Goal: Task Accomplishment & Management: Complete application form

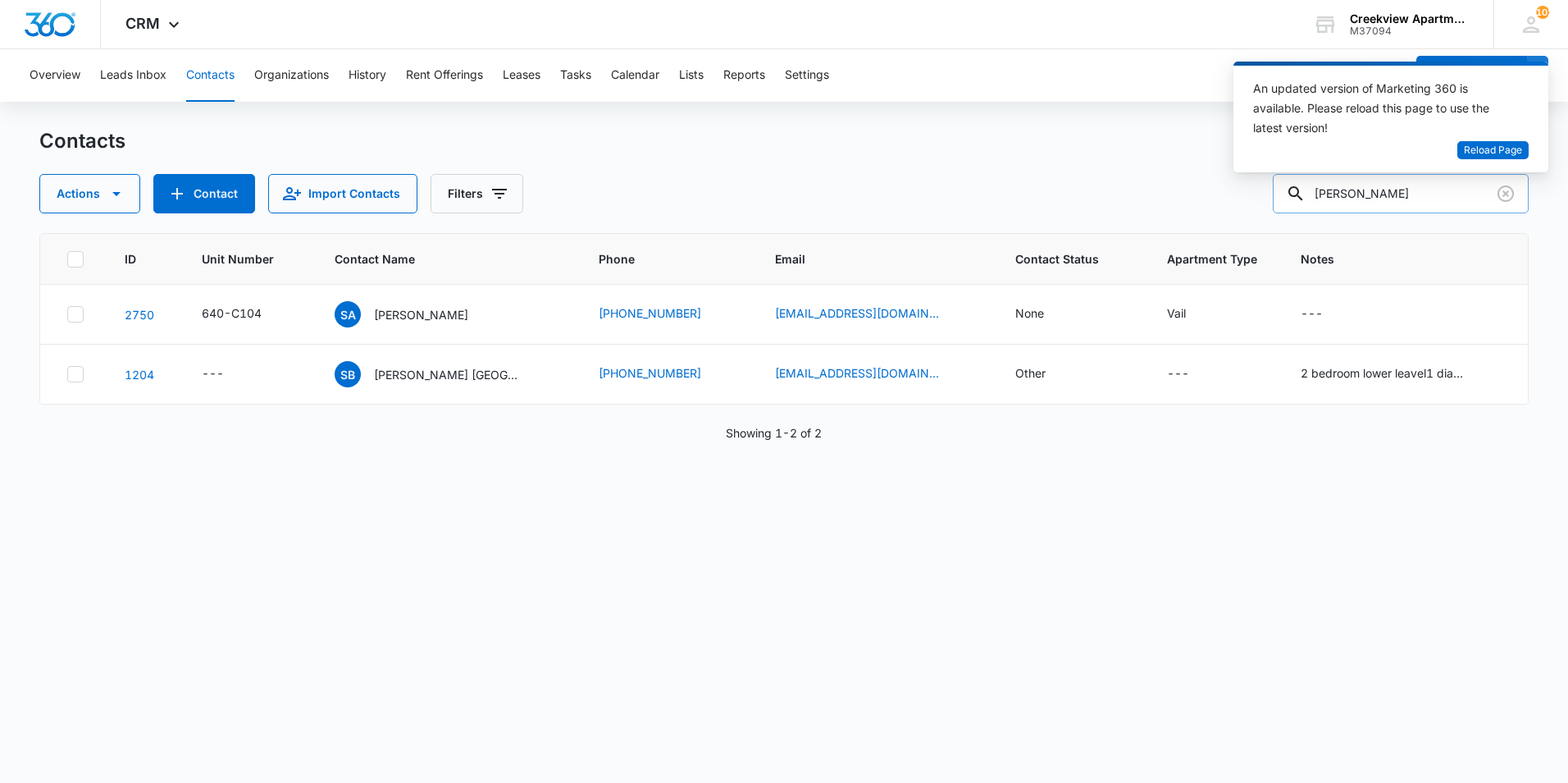
drag, startPoint x: 1426, startPoint y: 192, endPoint x: 1304, endPoint y: 190, distance: 122.0
click at [1304, 190] on div "sherry" at bounding box center [1400, 193] width 256 height 40
type input "f301"
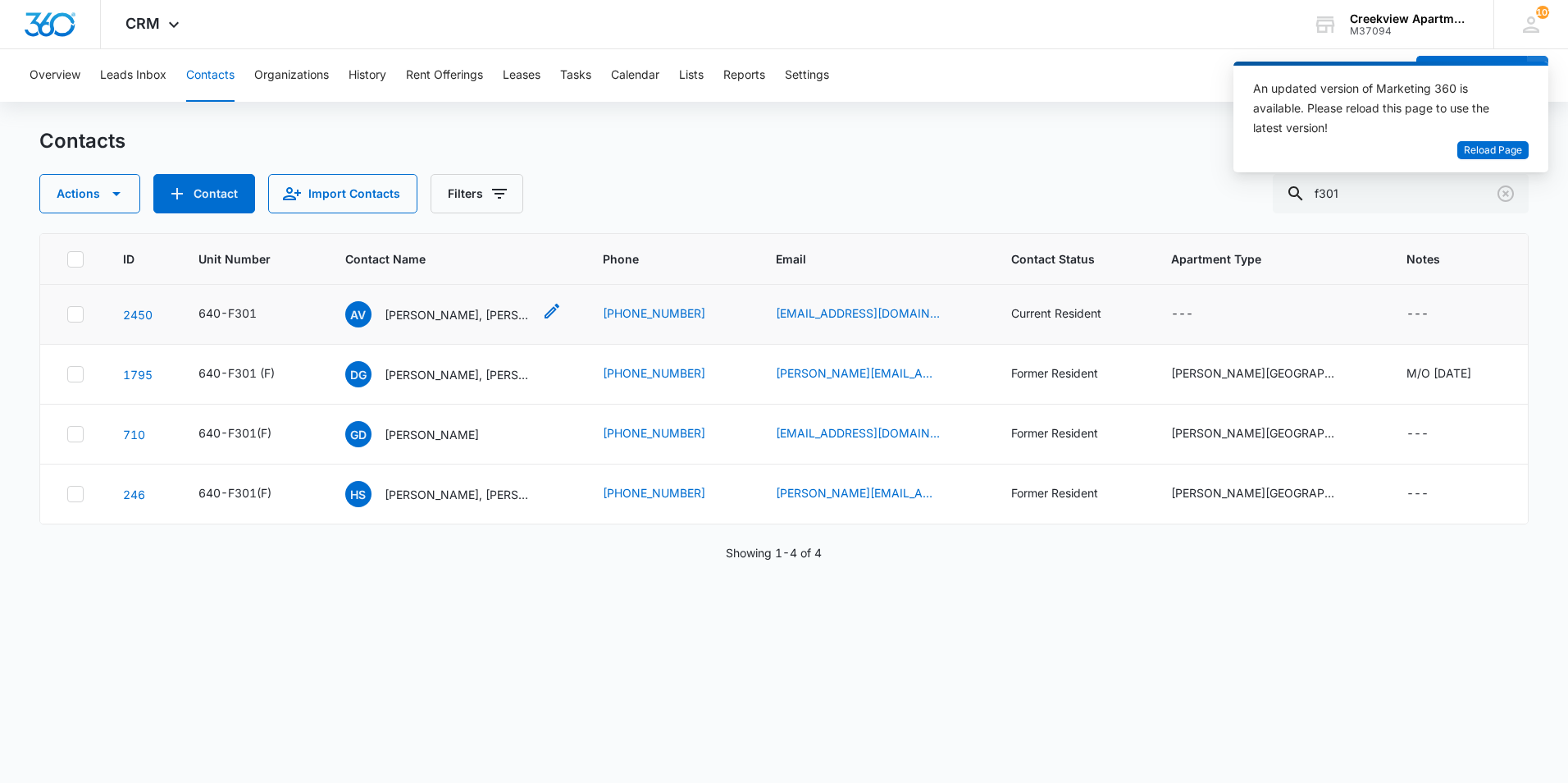
click at [445, 320] on p "[PERSON_NAME], [PERSON_NAME]" at bounding box center [459, 315] width 148 height 18
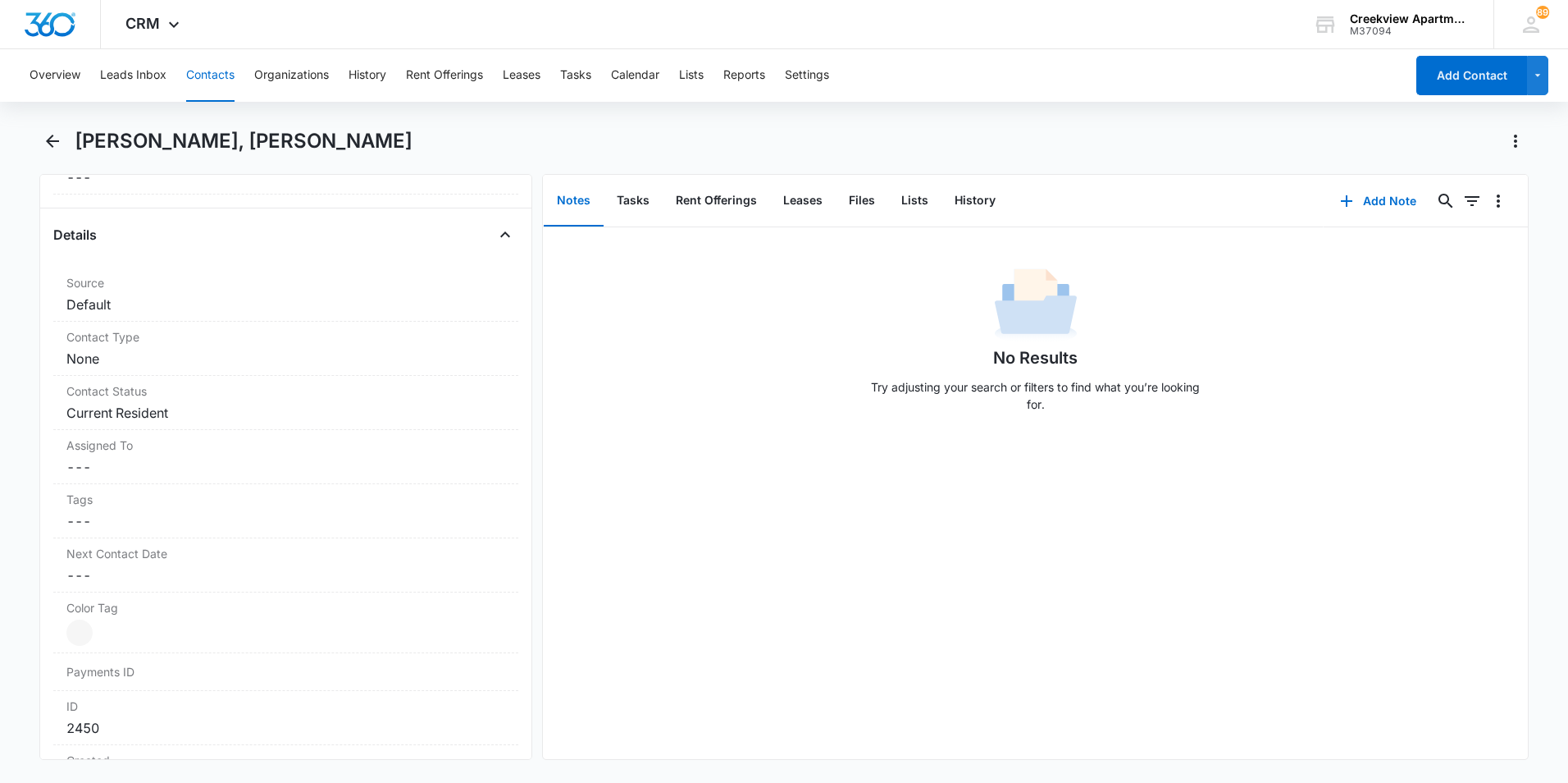
scroll to position [574, 0]
click at [1034, 706] on div "No Results Try adjusting your search or filters to find what you’re looking for." at bounding box center [1035, 493] width 985 height 532
click at [52, 136] on icon "Back" at bounding box center [53, 141] width 13 height 13
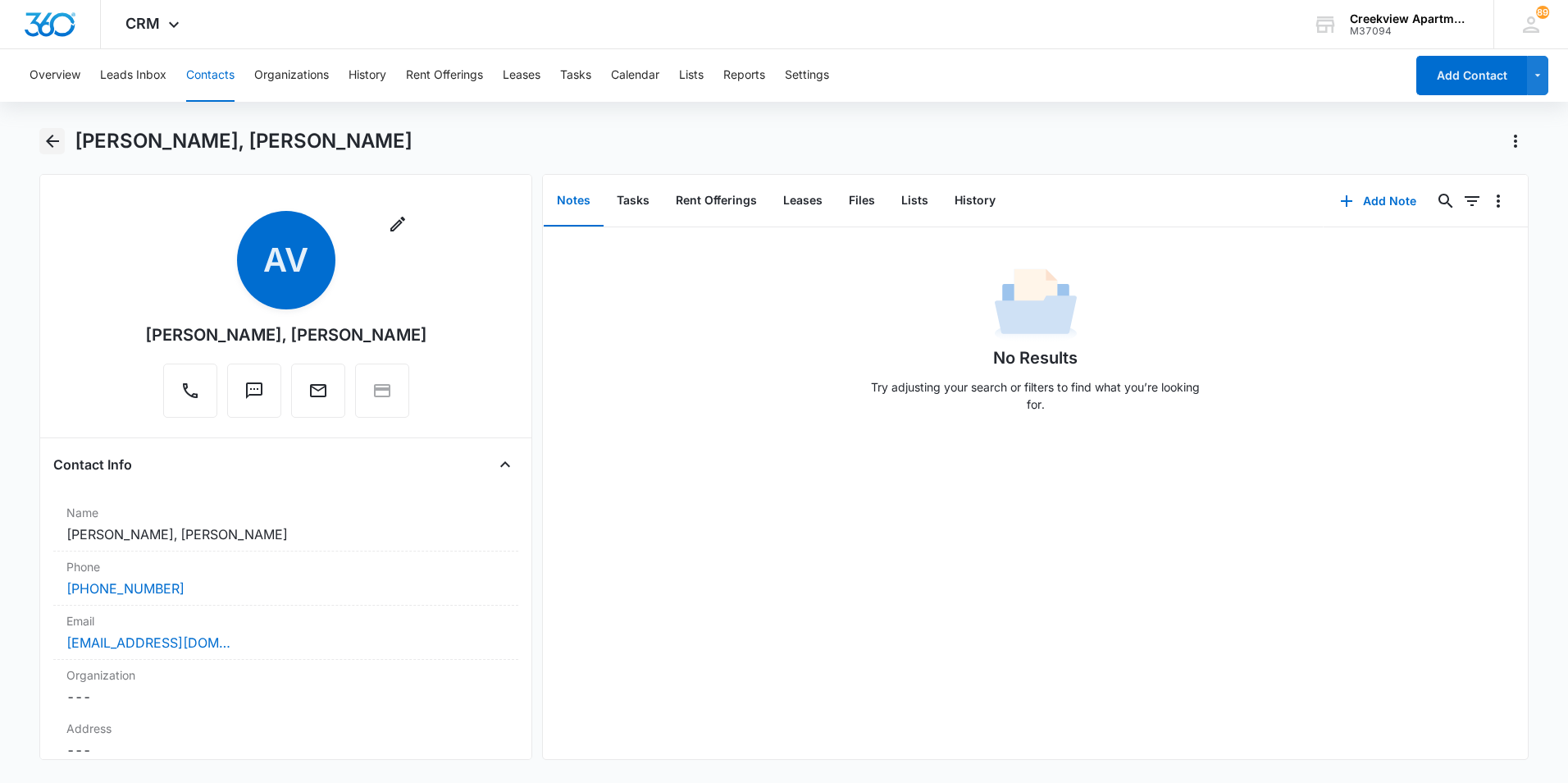
click at [57, 145] on icon "Back" at bounding box center [52, 140] width 19 height 19
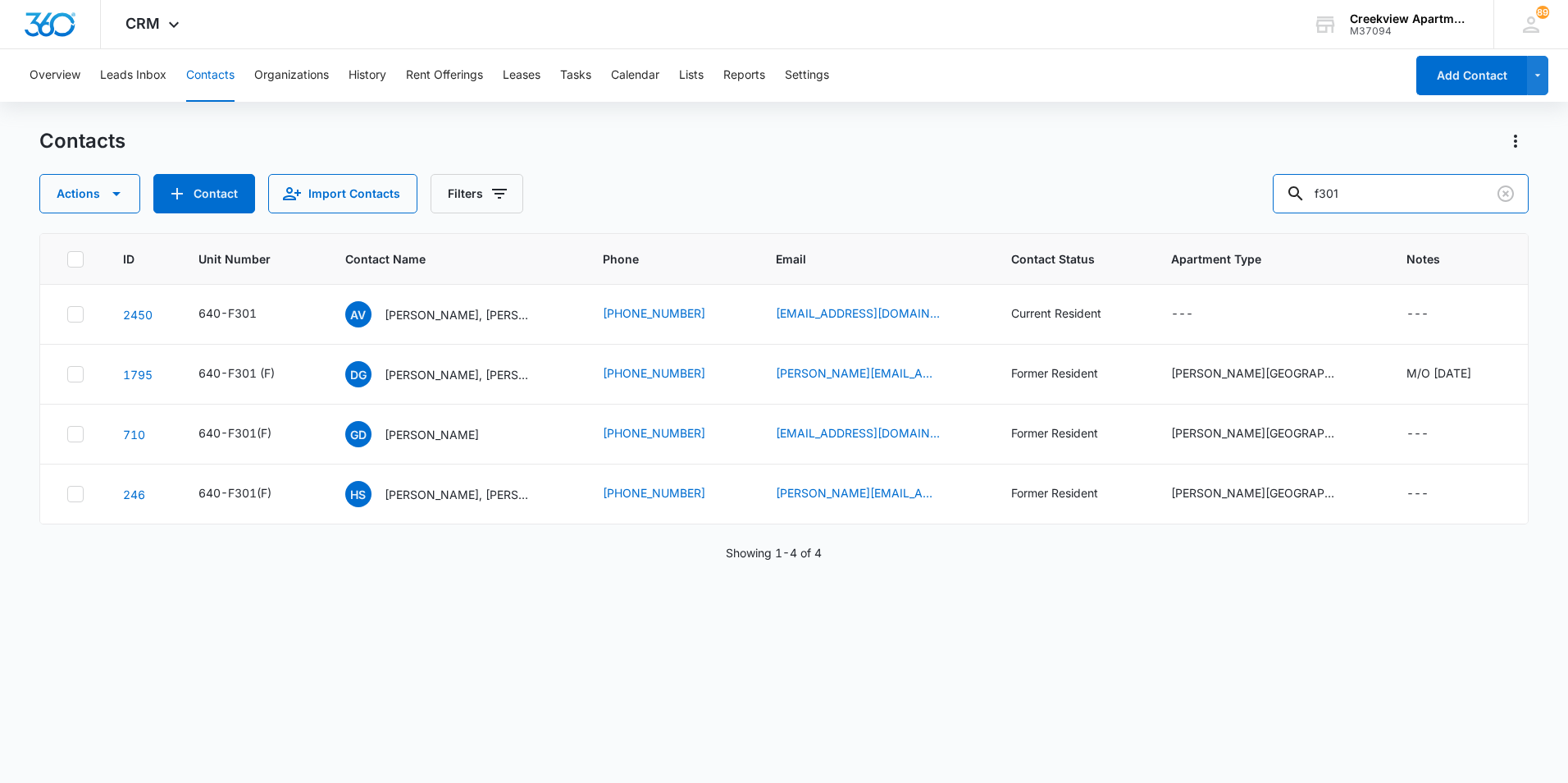
drag, startPoint x: 1381, startPoint y: 195, endPoint x: 1279, endPoint y: 199, distance: 102.1
click at [1279, 199] on div "Actions Contact Import Contacts Filters f301" at bounding box center [784, 193] width 1490 height 40
type input "d103"
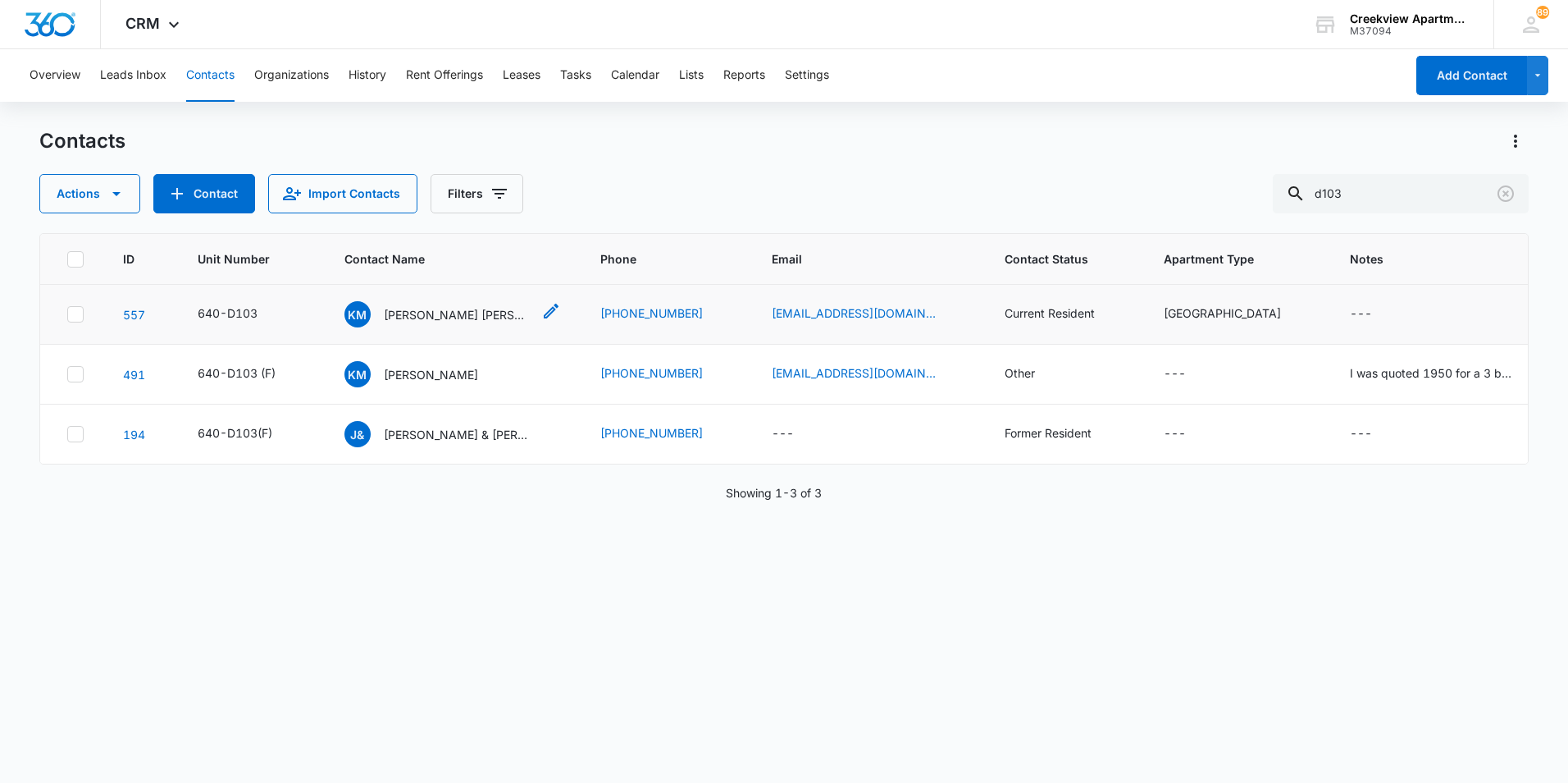
click at [444, 314] on p "[PERSON_NAME] [PERSON_NAME]" at bounding box center [458, 315] width 148 height 18
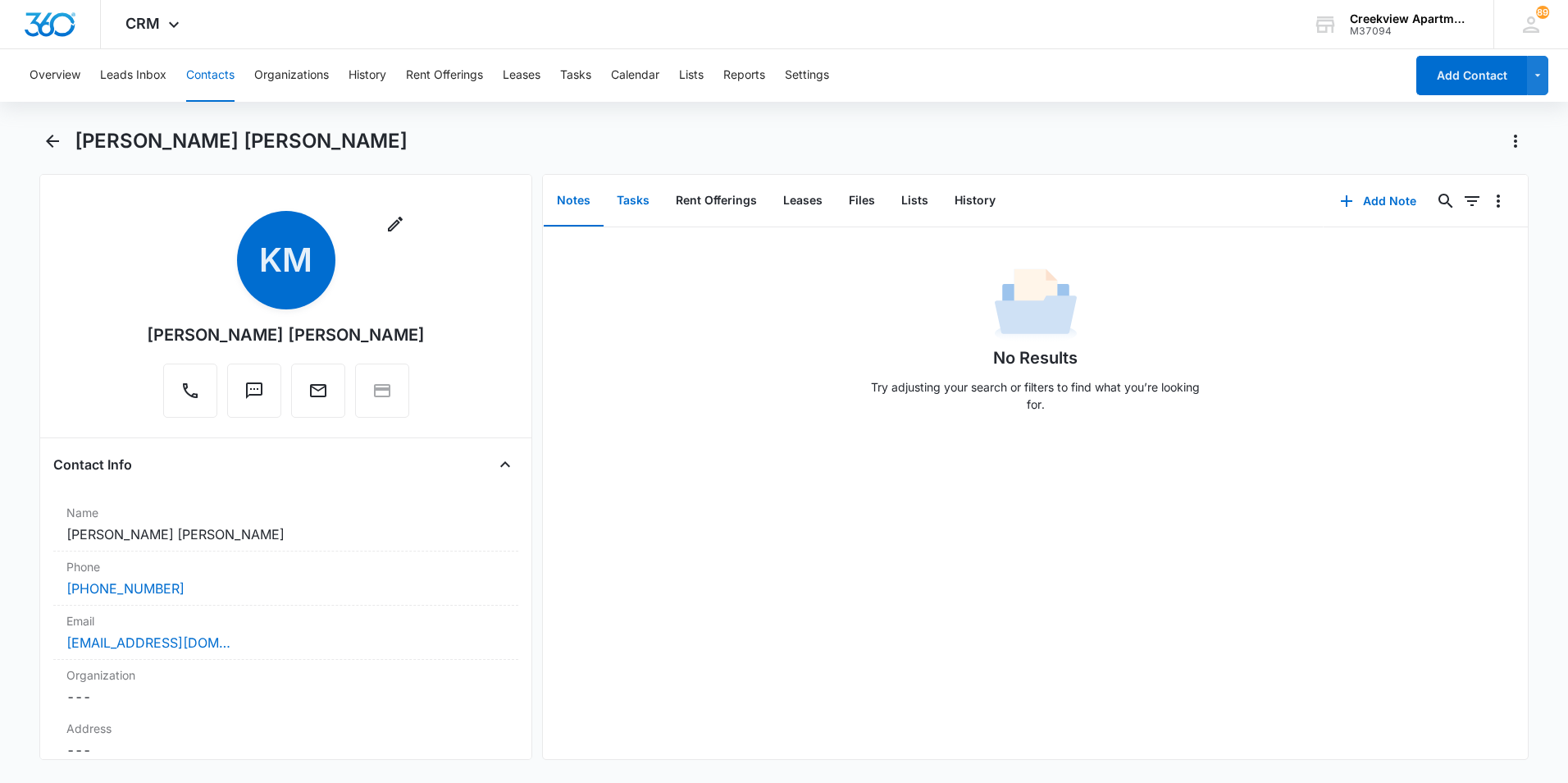
click at [638, 206] on button "Tasks" at bounding box center [633, 200] width 59 height 51
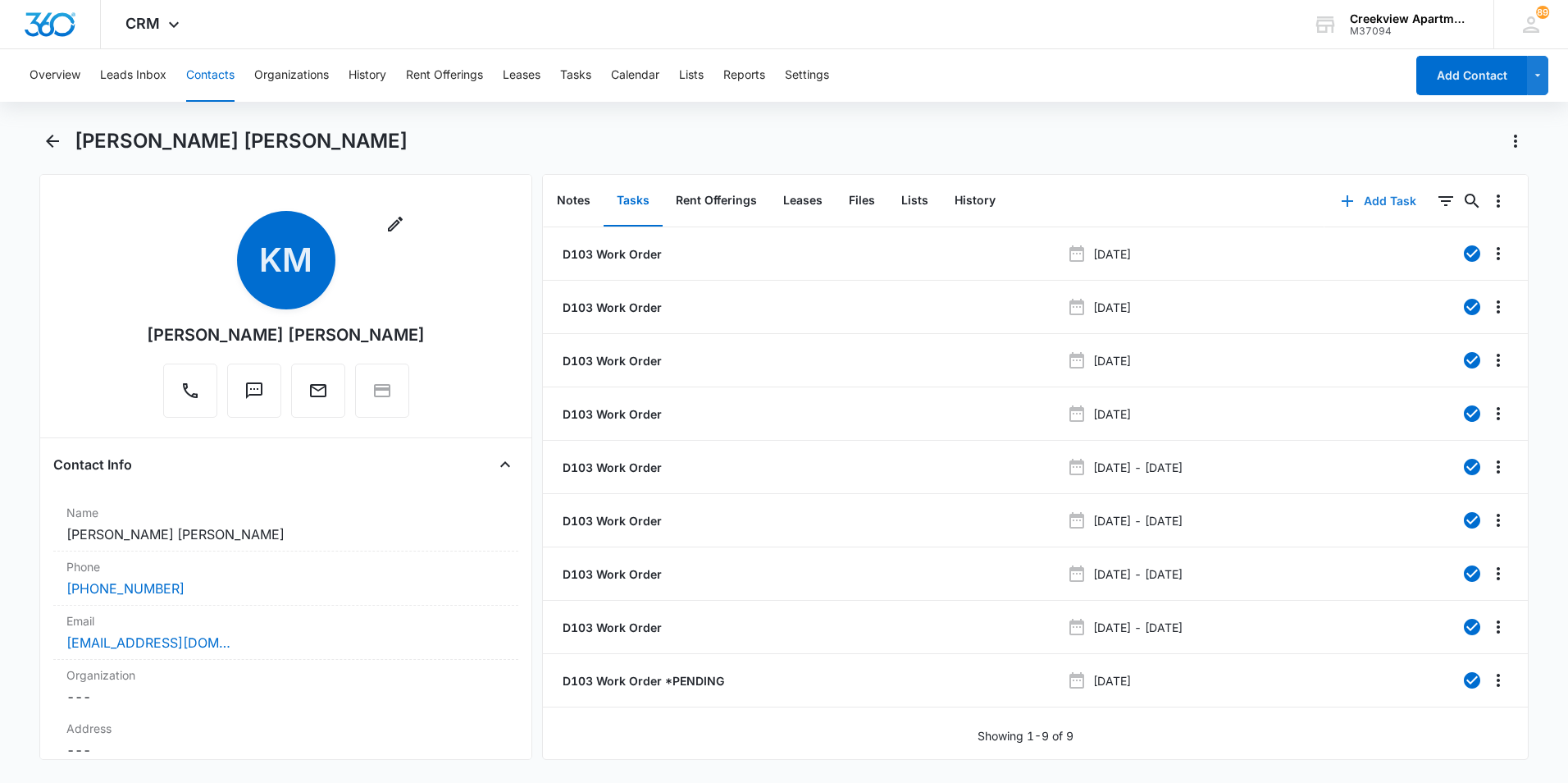
click at [1360, 194] on button "Add Task" at bounding box center [1378, 200] width 108 height 40
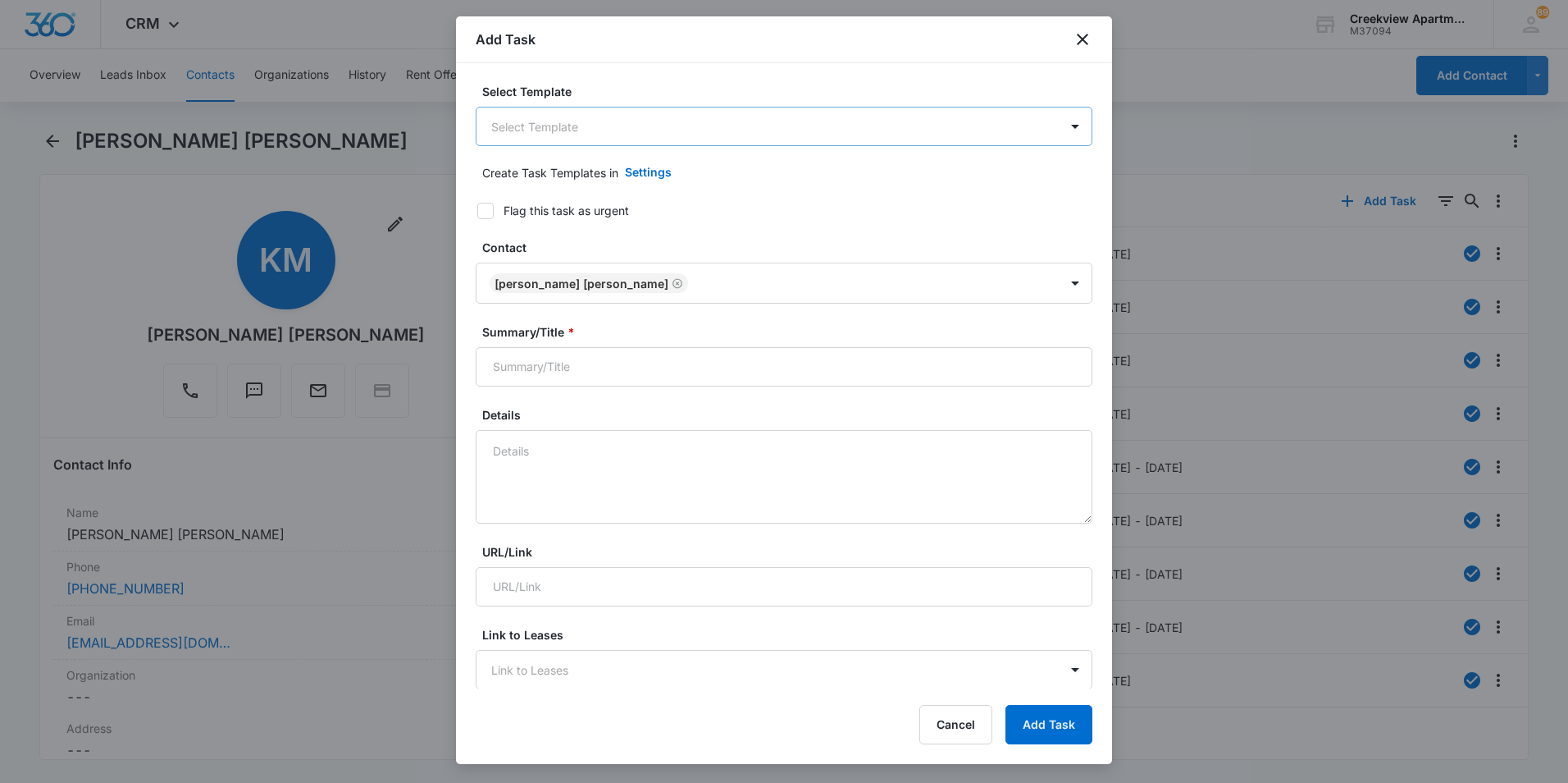
click at [581, 140] on body "CRM Apps Reputation Websites Forms CRM Email Social Content Files Brand Creekvi…" at bounding box center [784, 392] width 1568 height 783
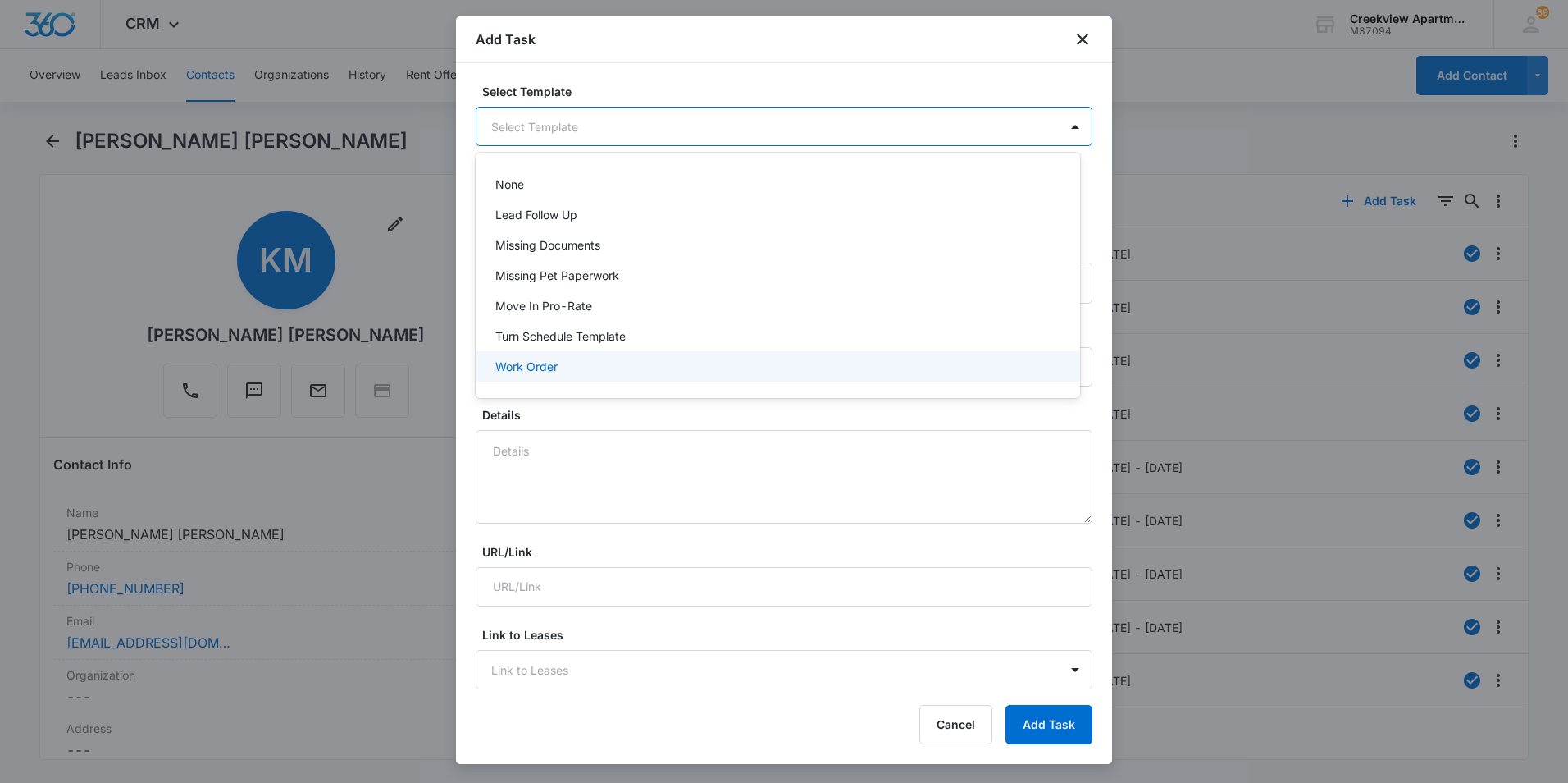
click at [532, 356] on div "Work Order" at bounding box center [777, 366] width 604 height 30
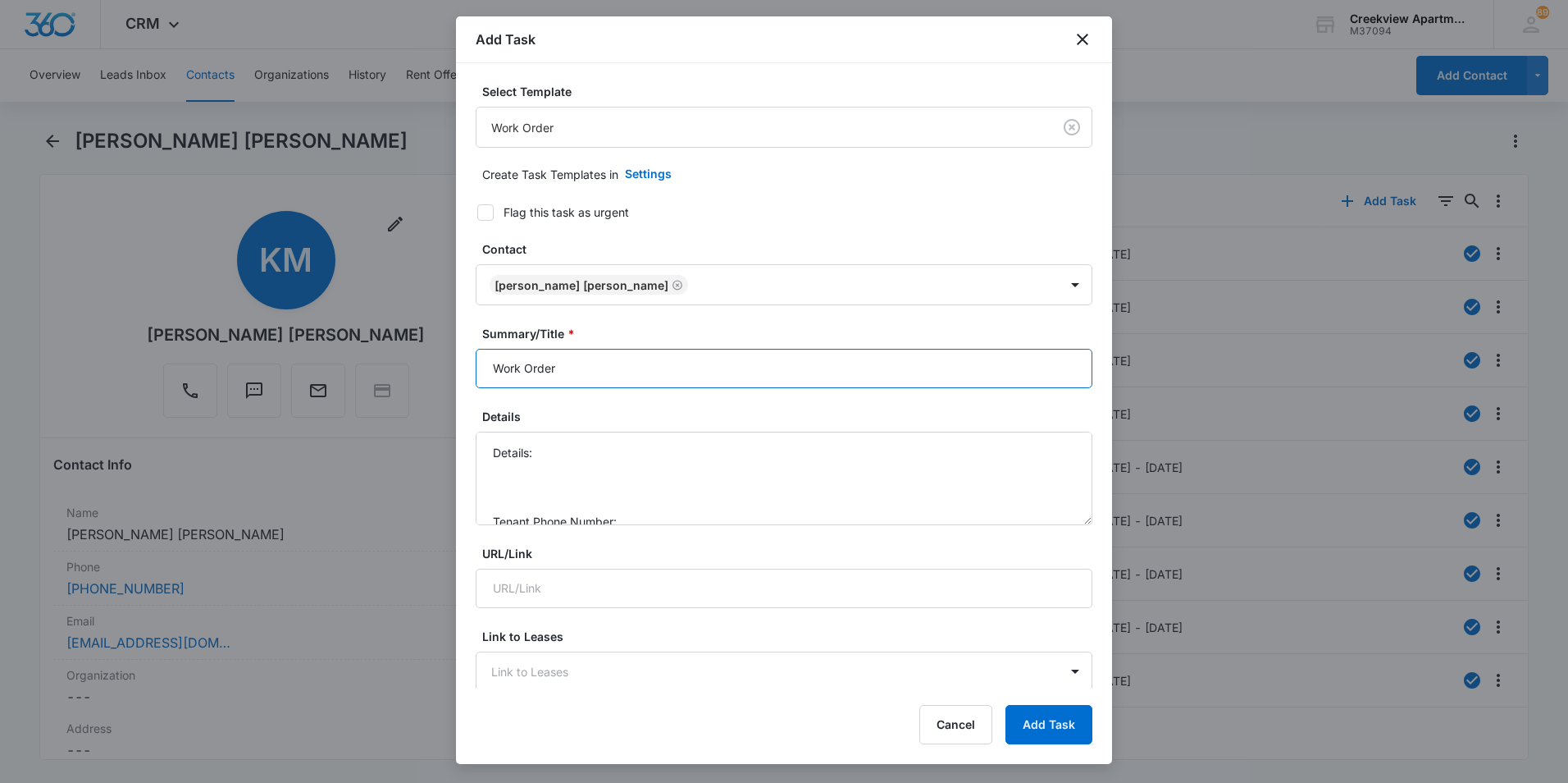
click at [489, 371] on input "Work Order" at bounding box center [784, 368] width 616 height 40
type input "D103 - Work Order"
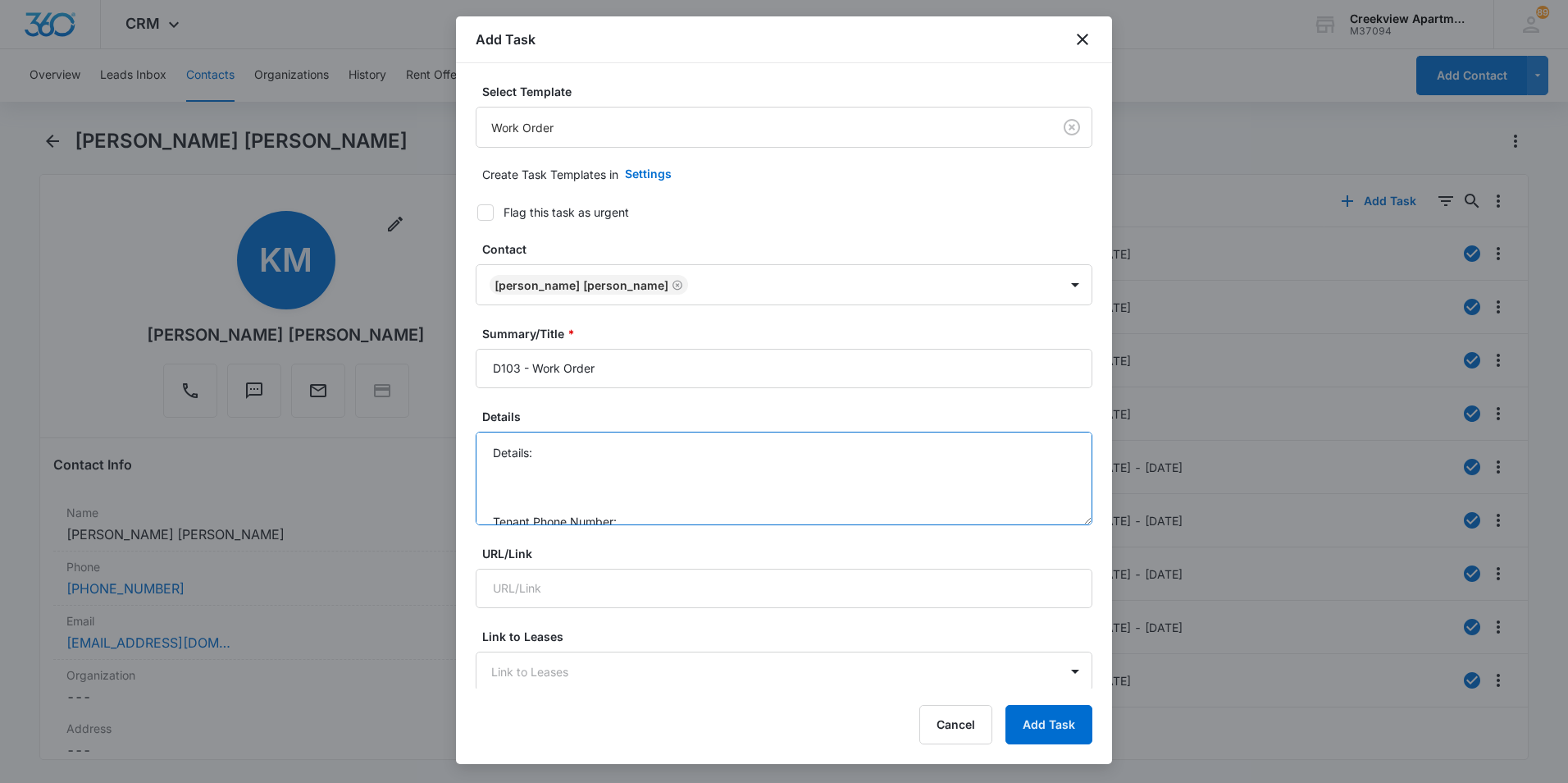
click at [586, 459] on textarea "Details: Tenant Phone Number: Call Before:" at bounding box center [784, 477] width 616 height 93
click at [666, 523] on textarea "Details: Install W/D by EOD Friday Tenant Phone Number: Call Before:" at bounding box center [784, 477] width 616 height 93
click at [673, 284] on icon "Remove Kristin Miller Nicholas Perez" at bounding box center [677, 284] width 10 height 10
type textarea "Details: Install W/D by EOD Friday Tenant Phone Number: Call Before:"
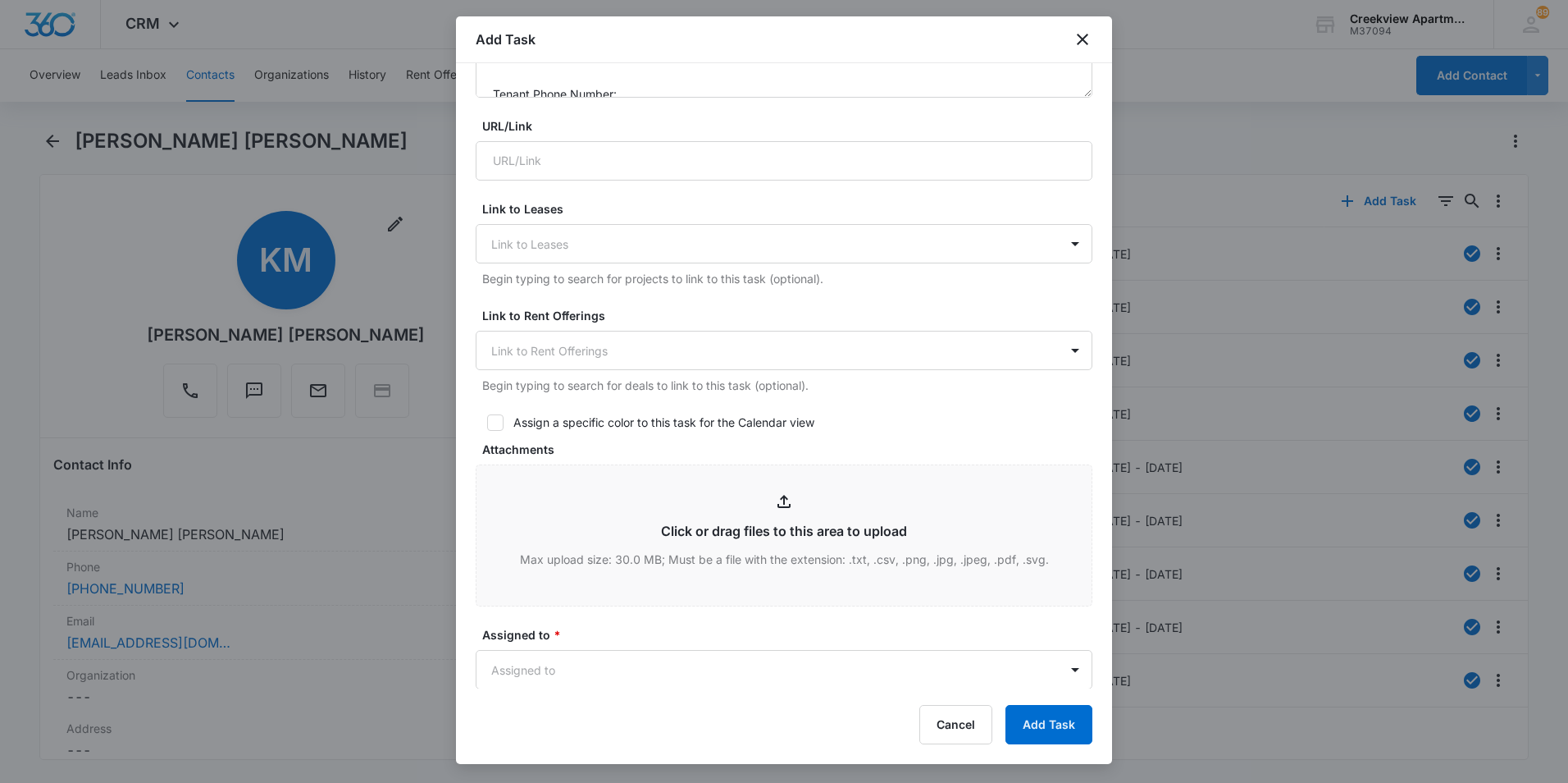
scroll to position [574, 0]
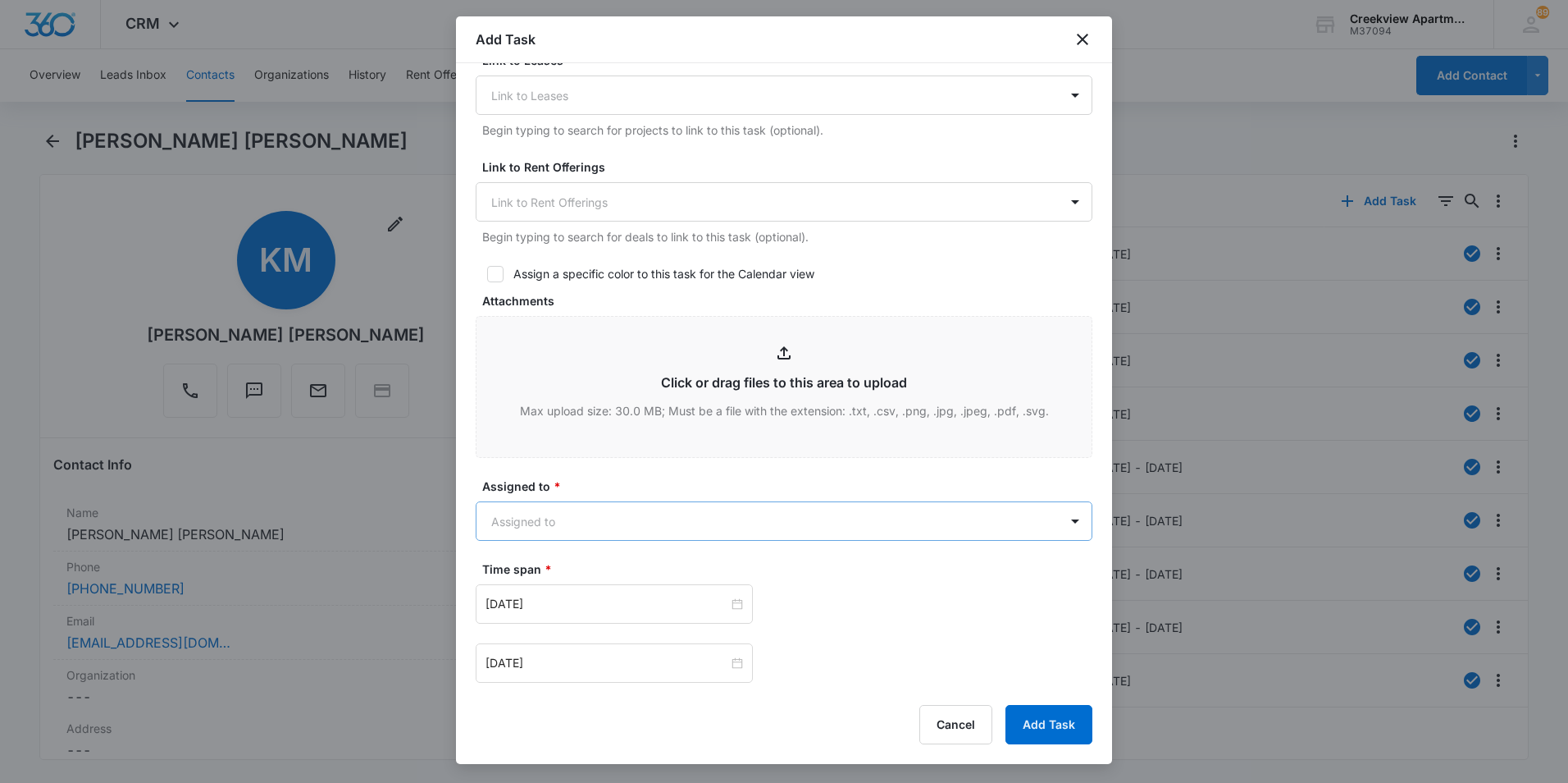
click at [652, 504] on body "CRM Apps Reputation Websites Forms CRM Email Social Content Files Brand Creekvi…" at bounding box center [784, 392] width 1568 height 783
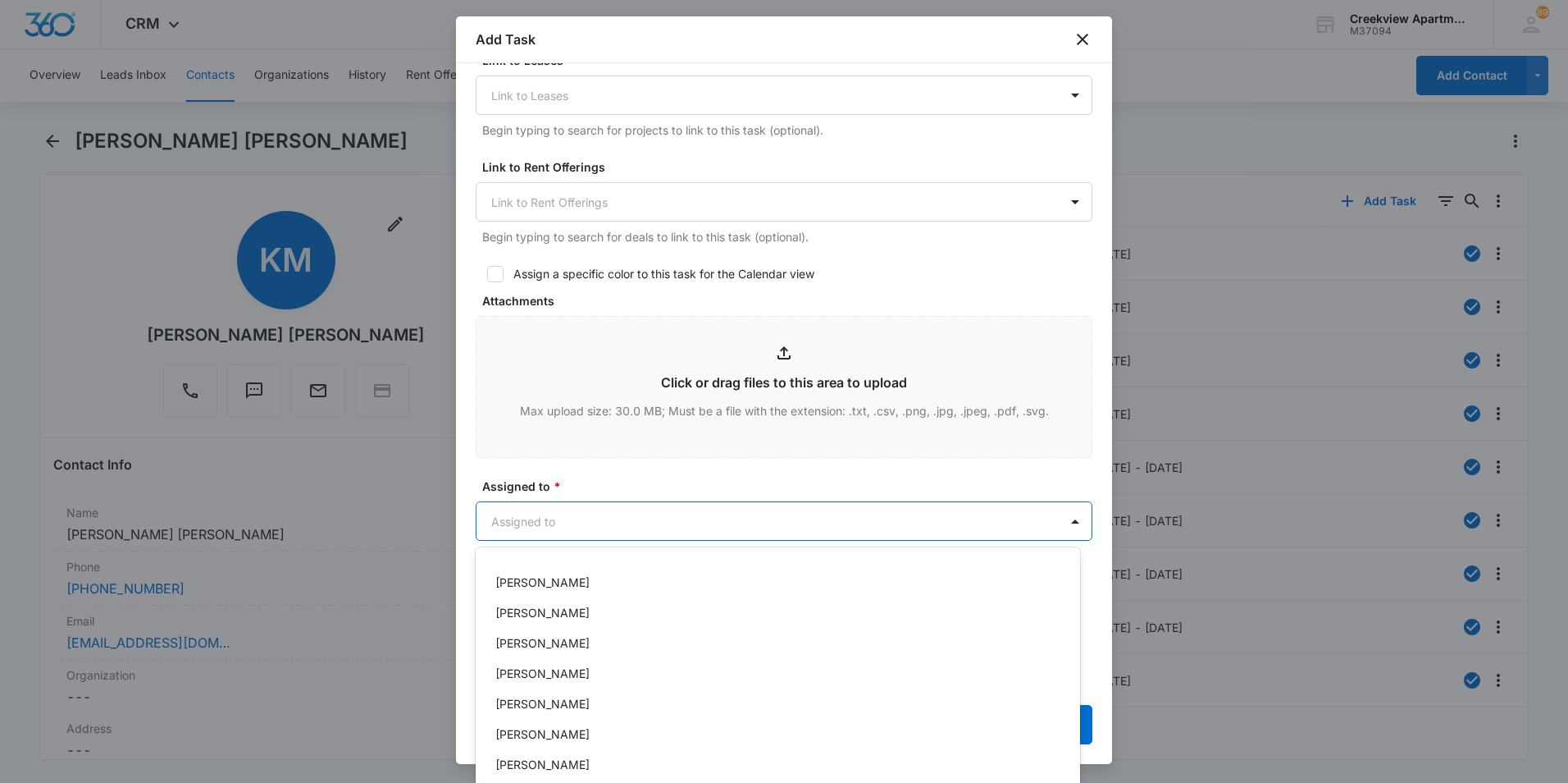
scroll to position [247, 0]
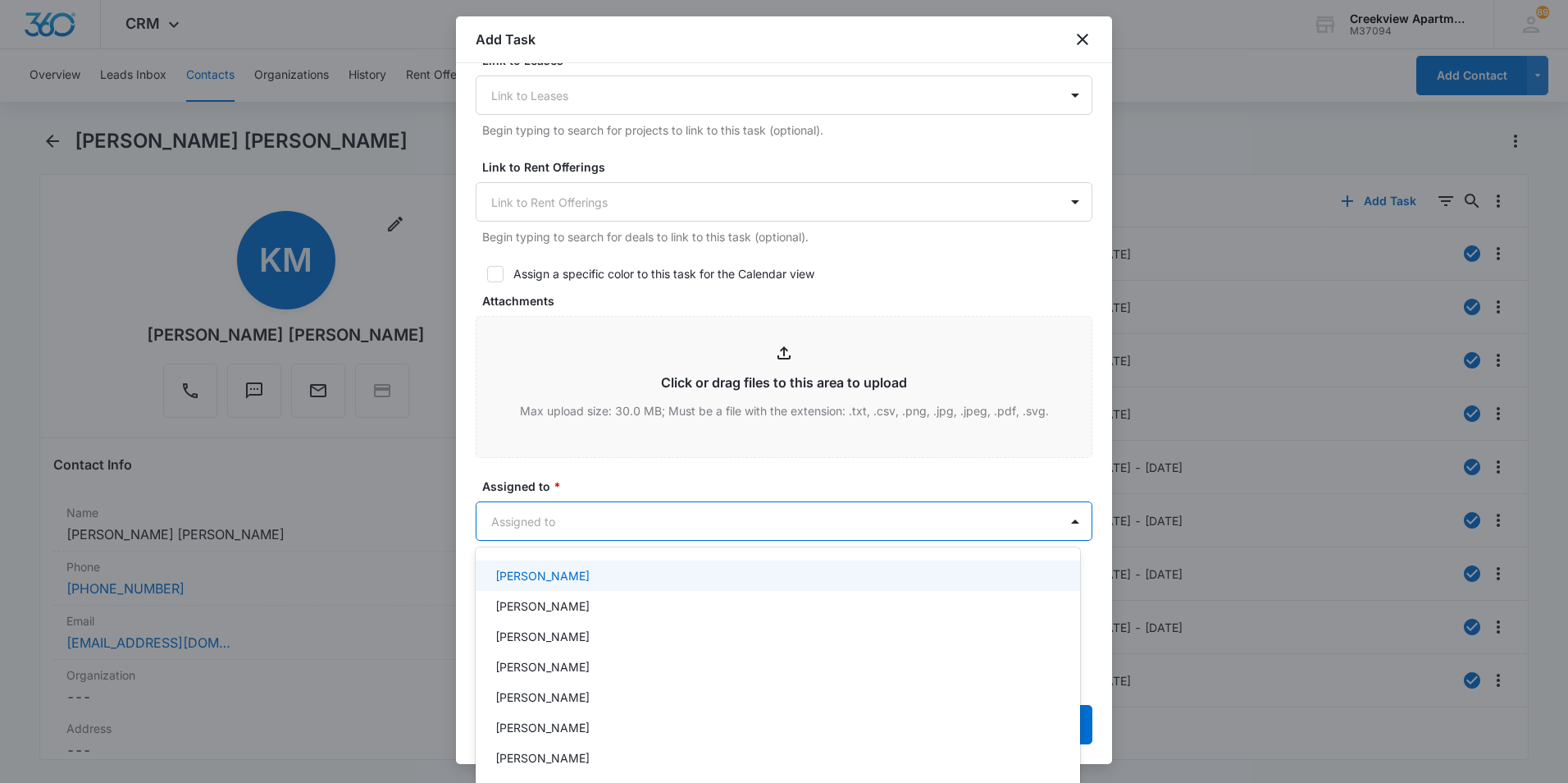
click at [536, 578] on p "Javier Garcia" at bounding box center [543, 575] width 94 height 18
click at [606, 476] on div at bounding box center [784, 392] width 1568 height 783
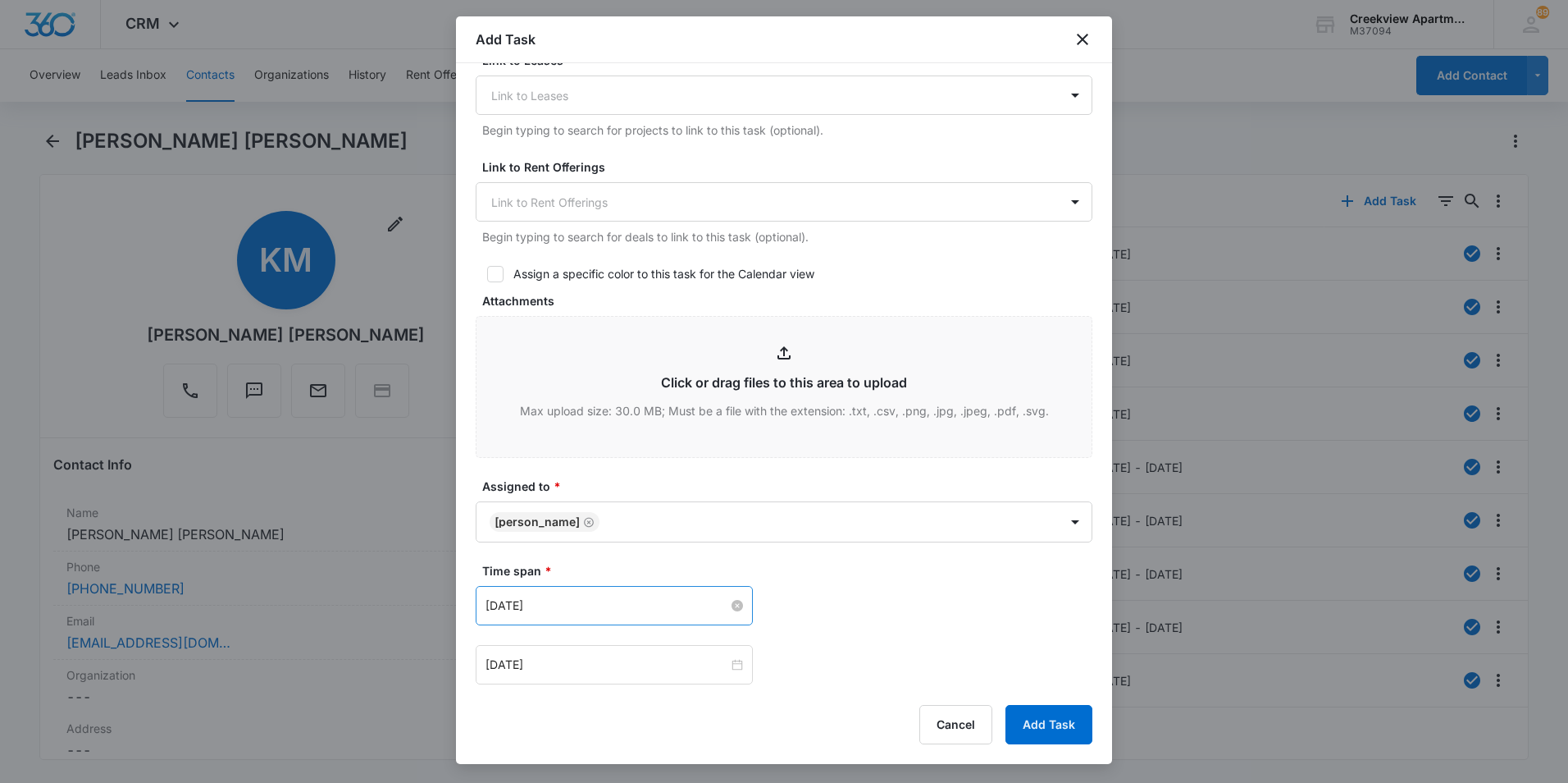
click at [720, 608] on input "Jan 31, 2023" at bounding box center [606, 606] width 243 height 18
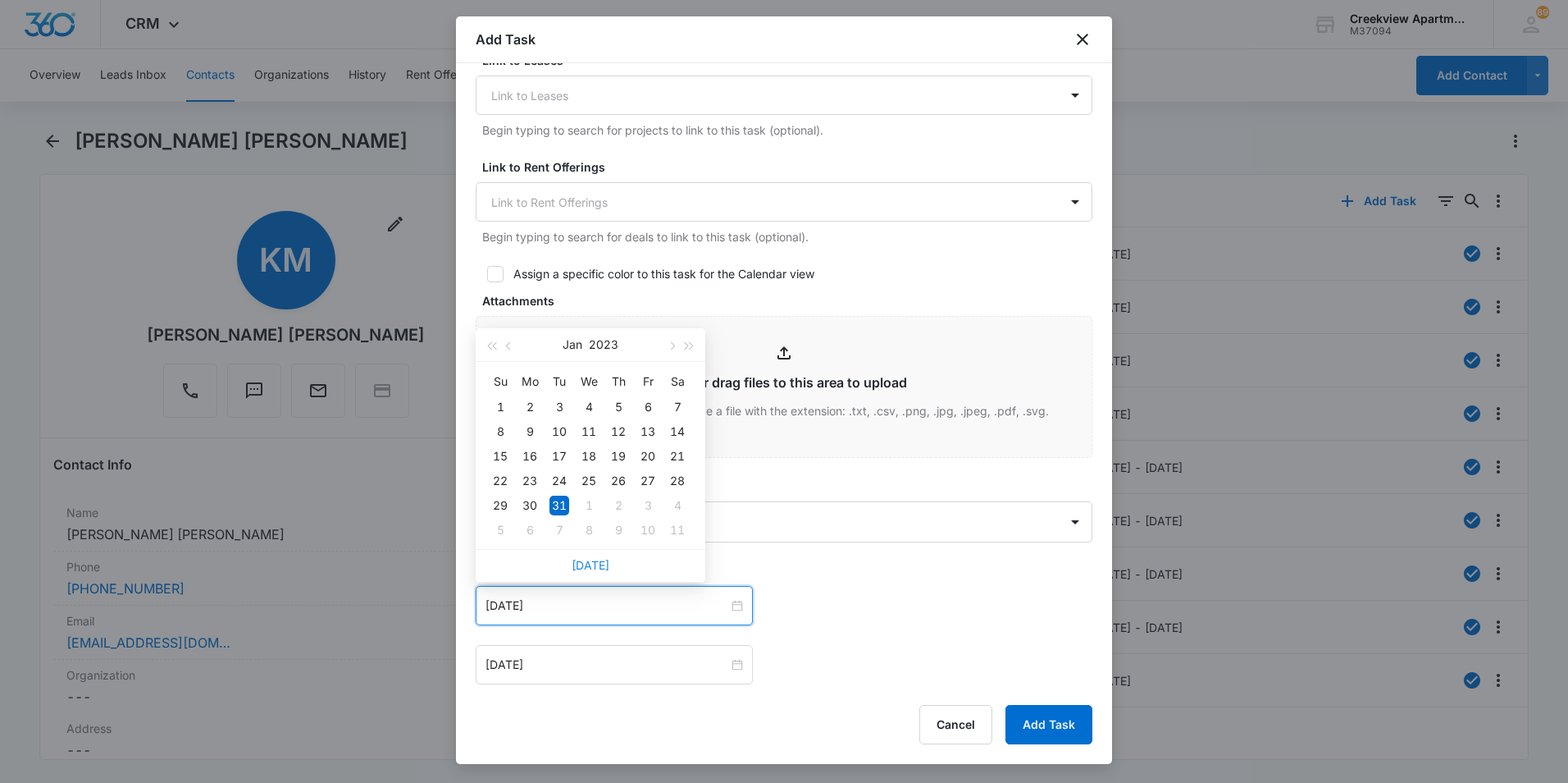
click at [601, 572] on link "Today" at bounding box center [590, 564] width 38 height 14
type input "Sep 4, 2025"
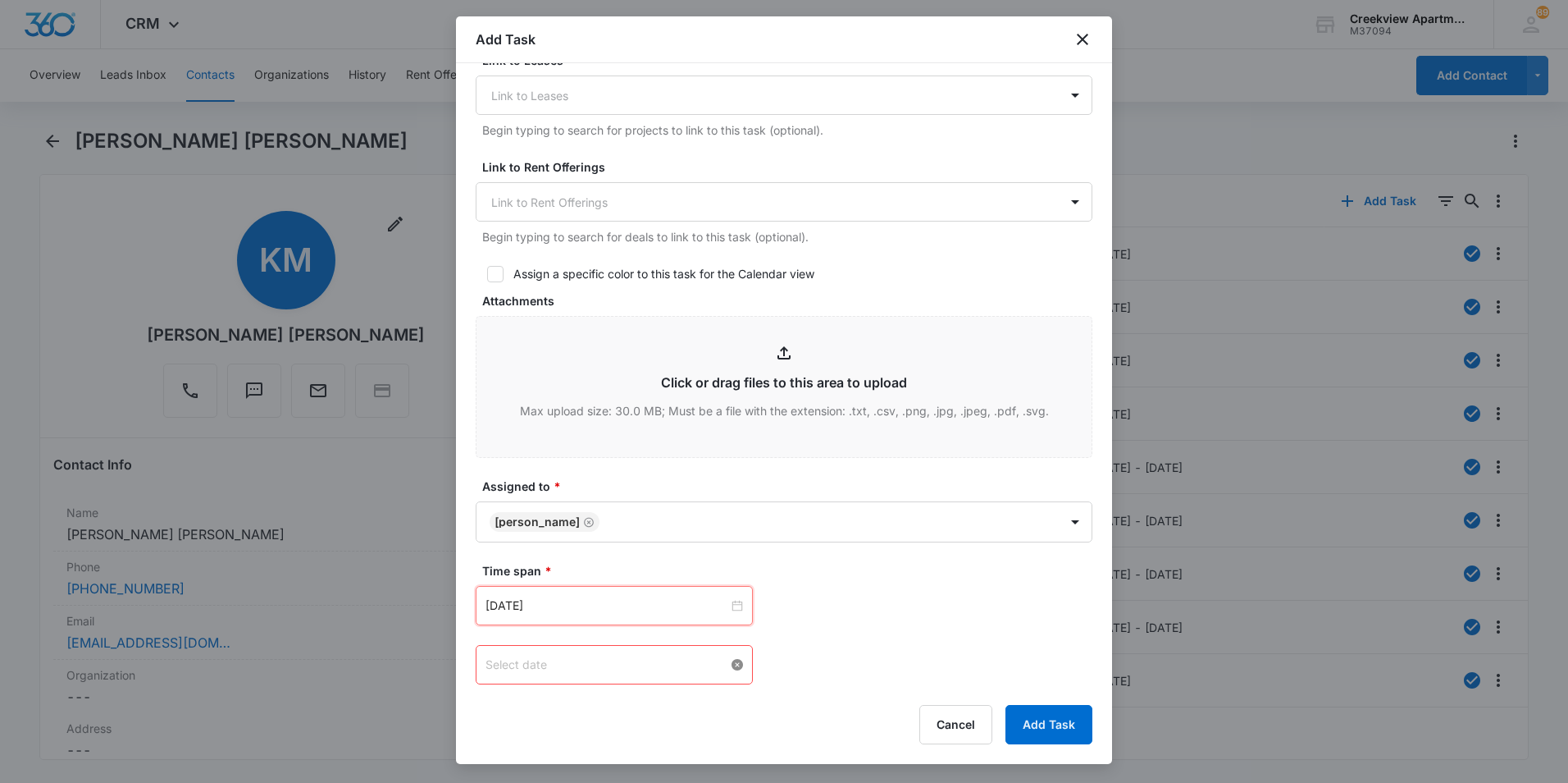
scroll to position [576, 0]
click at [721, 659] on input at bounding box center [606, 665] width 243 height 18
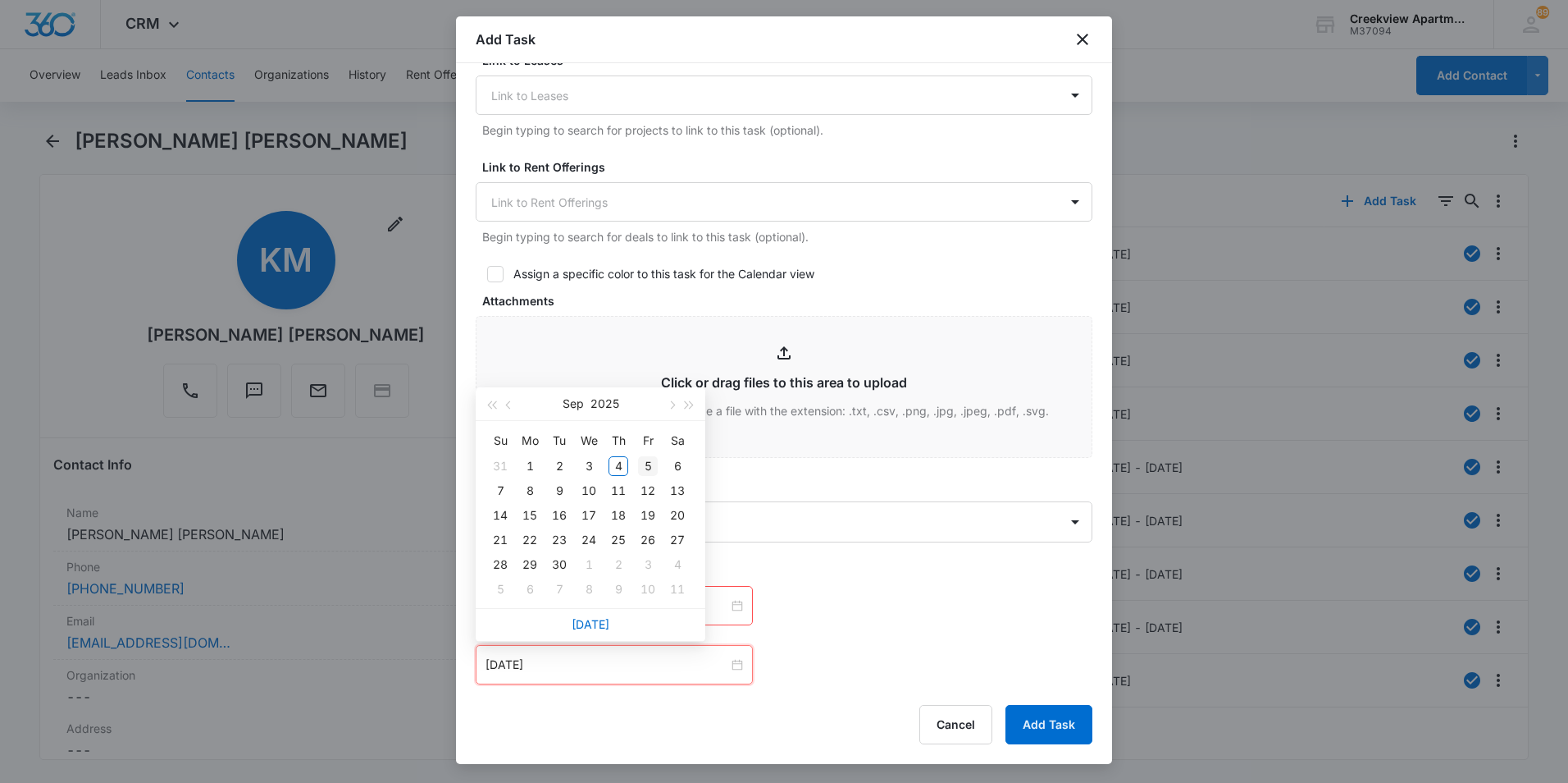
type input "Sep 5, 2025"
click at [646, 471] on div "5" at bounding box center [647, 465] width 19 height 19
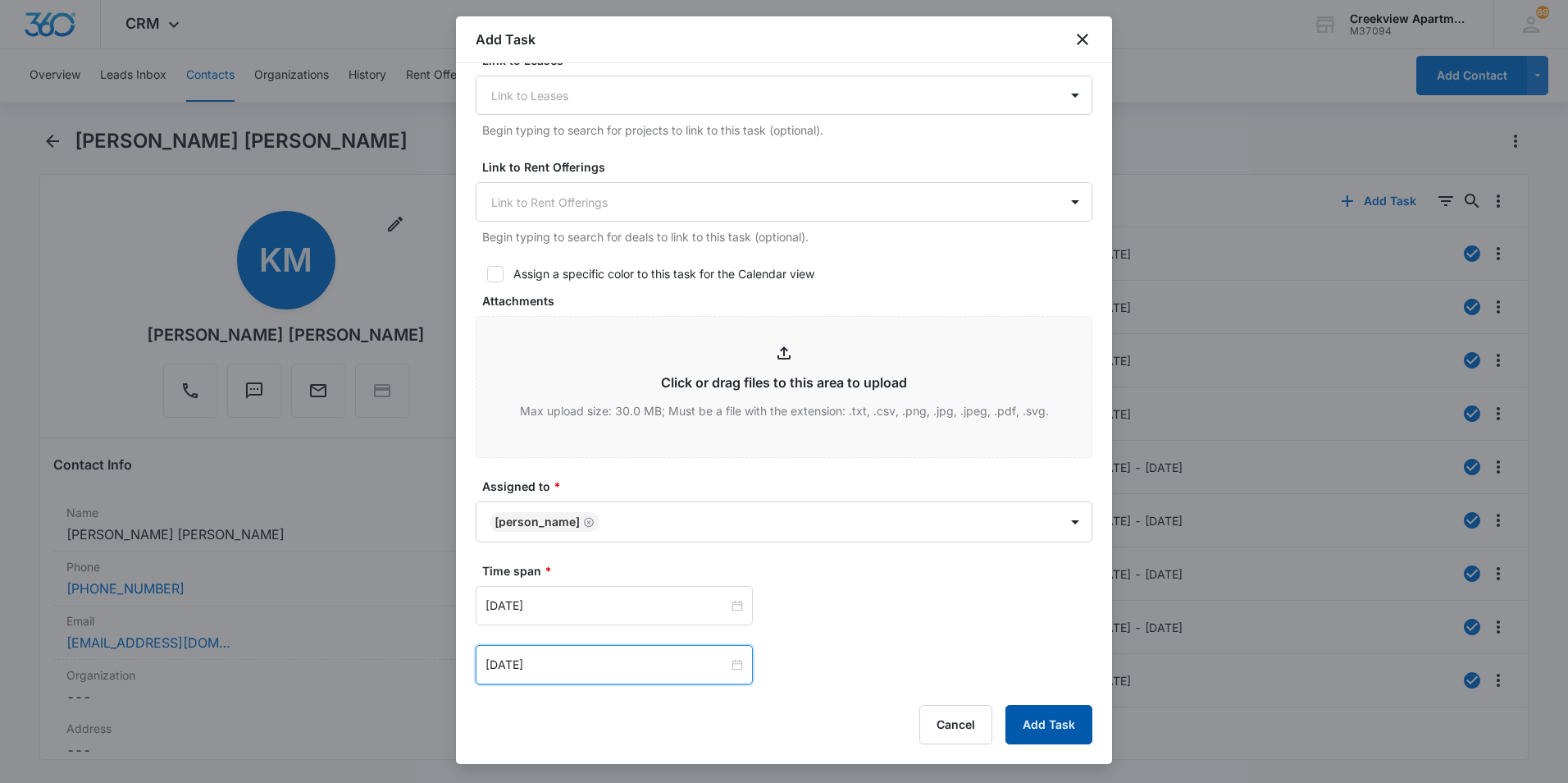
click at [1015, 708] on button "Add Task" at bounding box center [1049, 724] width 87 height 40
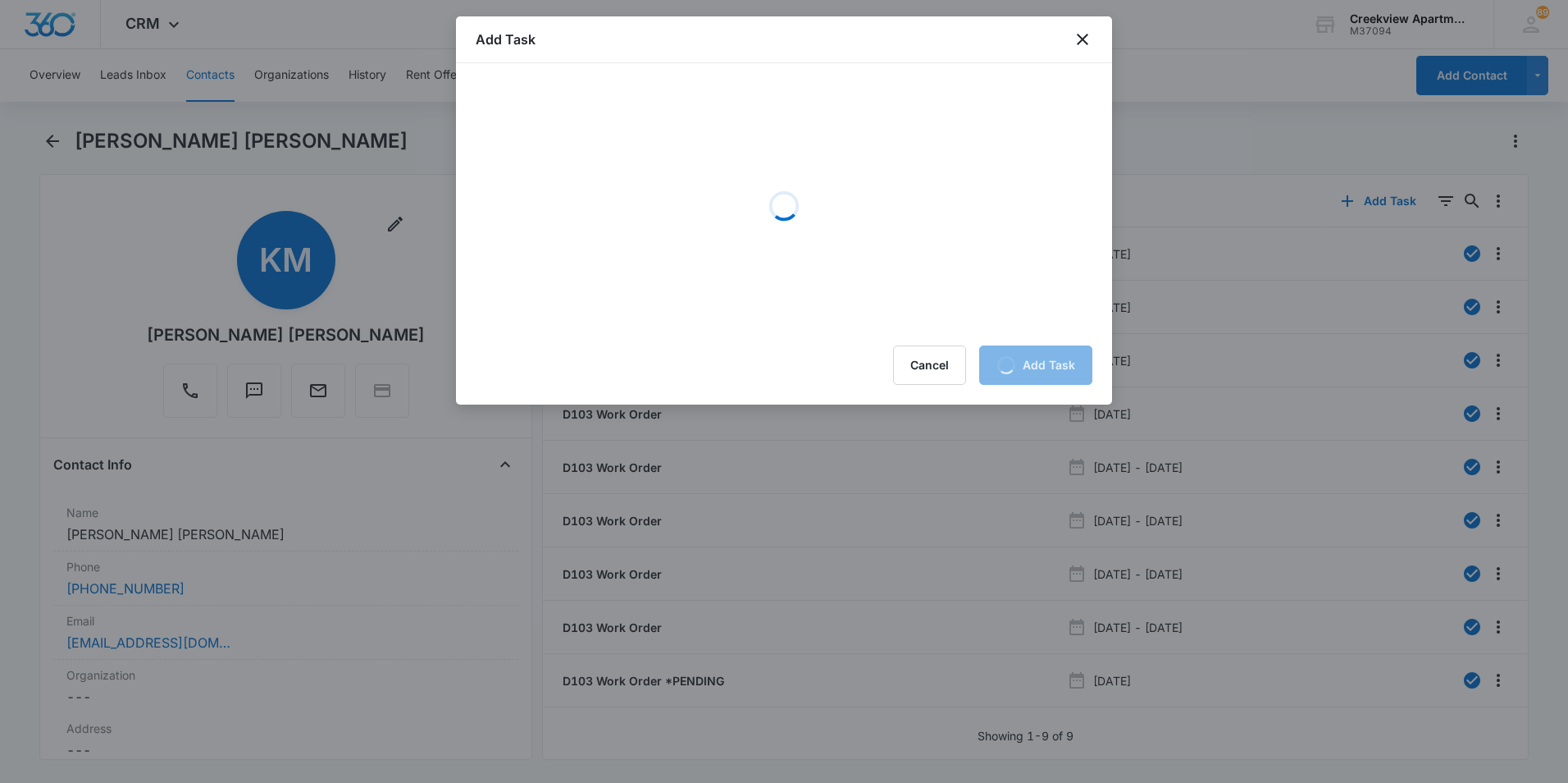
scroll to position [0, 0]
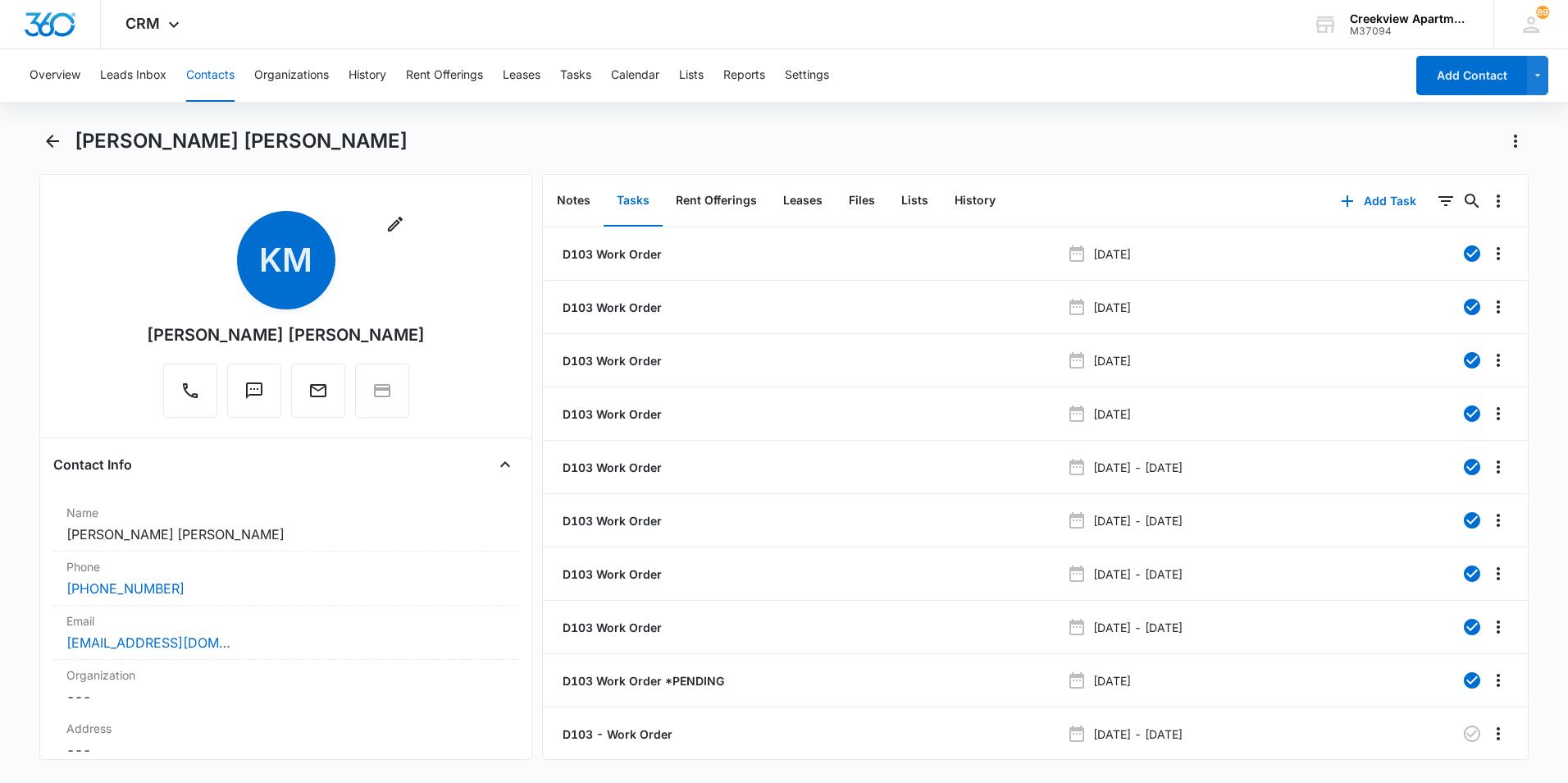
click at [39, 117] on div "Overview Leads Inbox Contacts Organizations History Rent Offerings Leases Tasks…" at bounding box center [784, 414] width 1568 height 730
click at [47, 144] on icon "Back" at bounding box center [52, 140] width 19 height 19
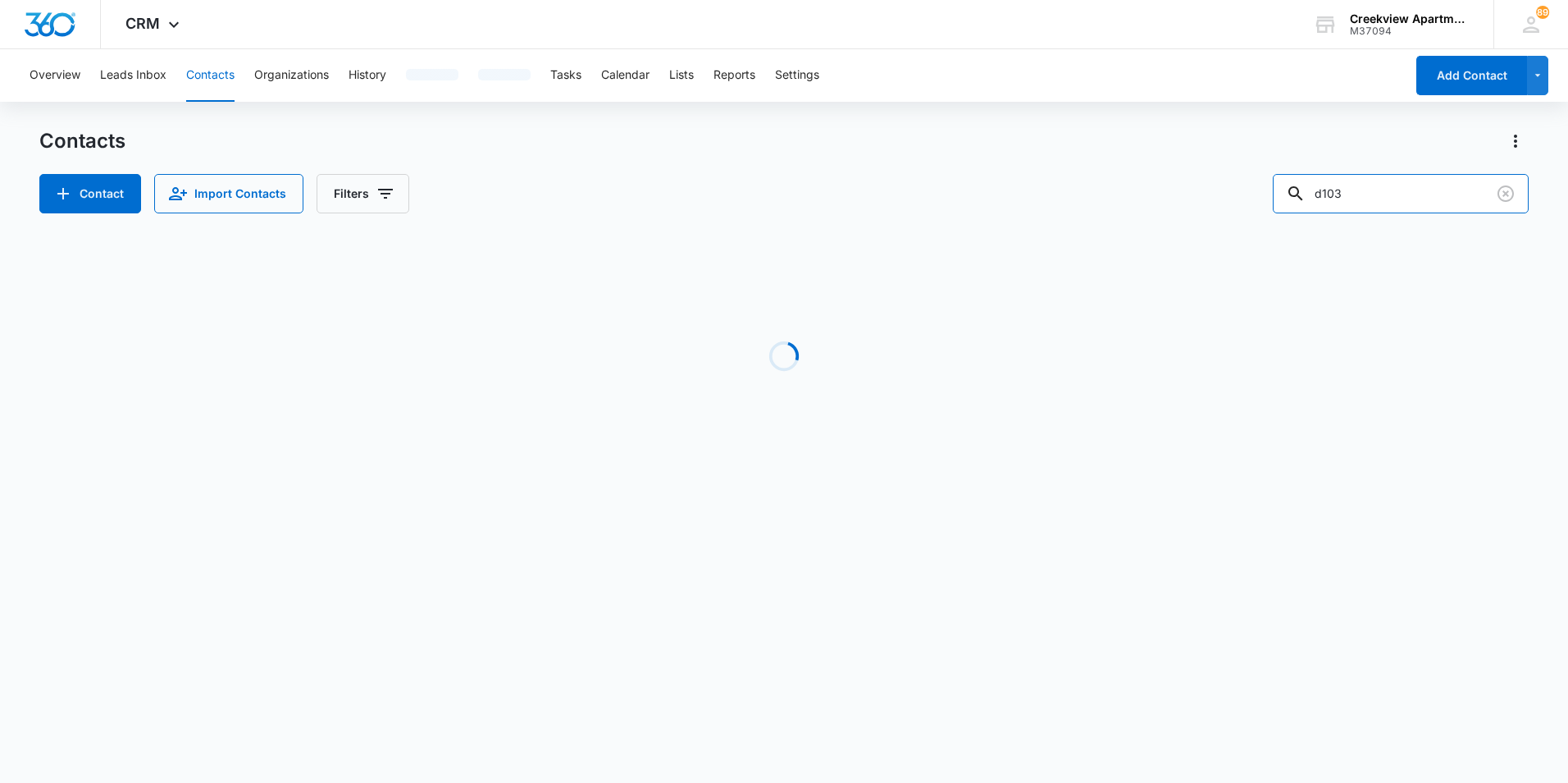
drag, startPoint x: 1374, startPoint y: 191, endPoint x: 1268, endPoint y: 192, distance: 106.0
click at [1268, 192] on div "Contact Import Contacts Filters d103" at bounding box center [784, 193] width 1490 height 40
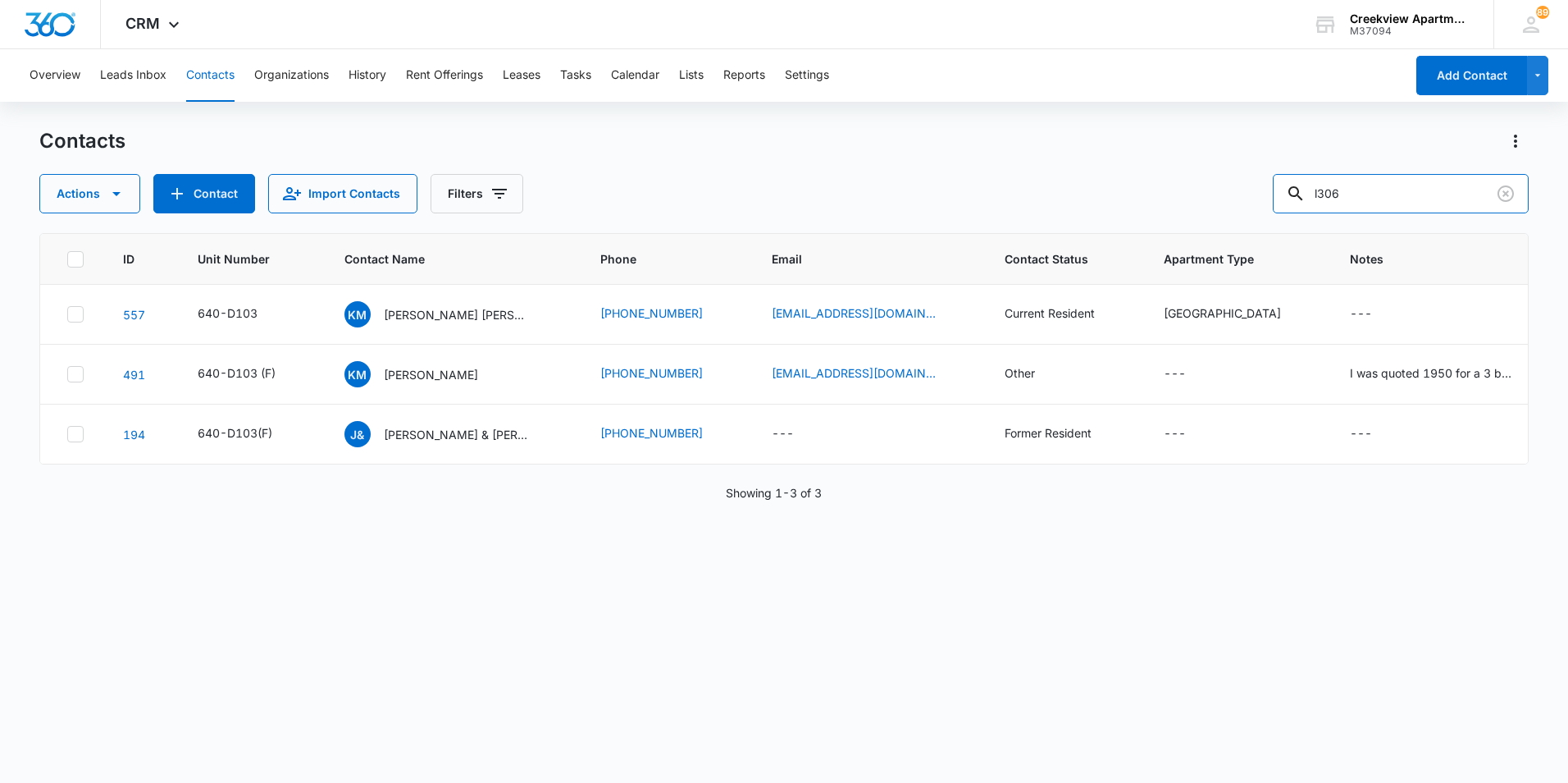
type input "l306"
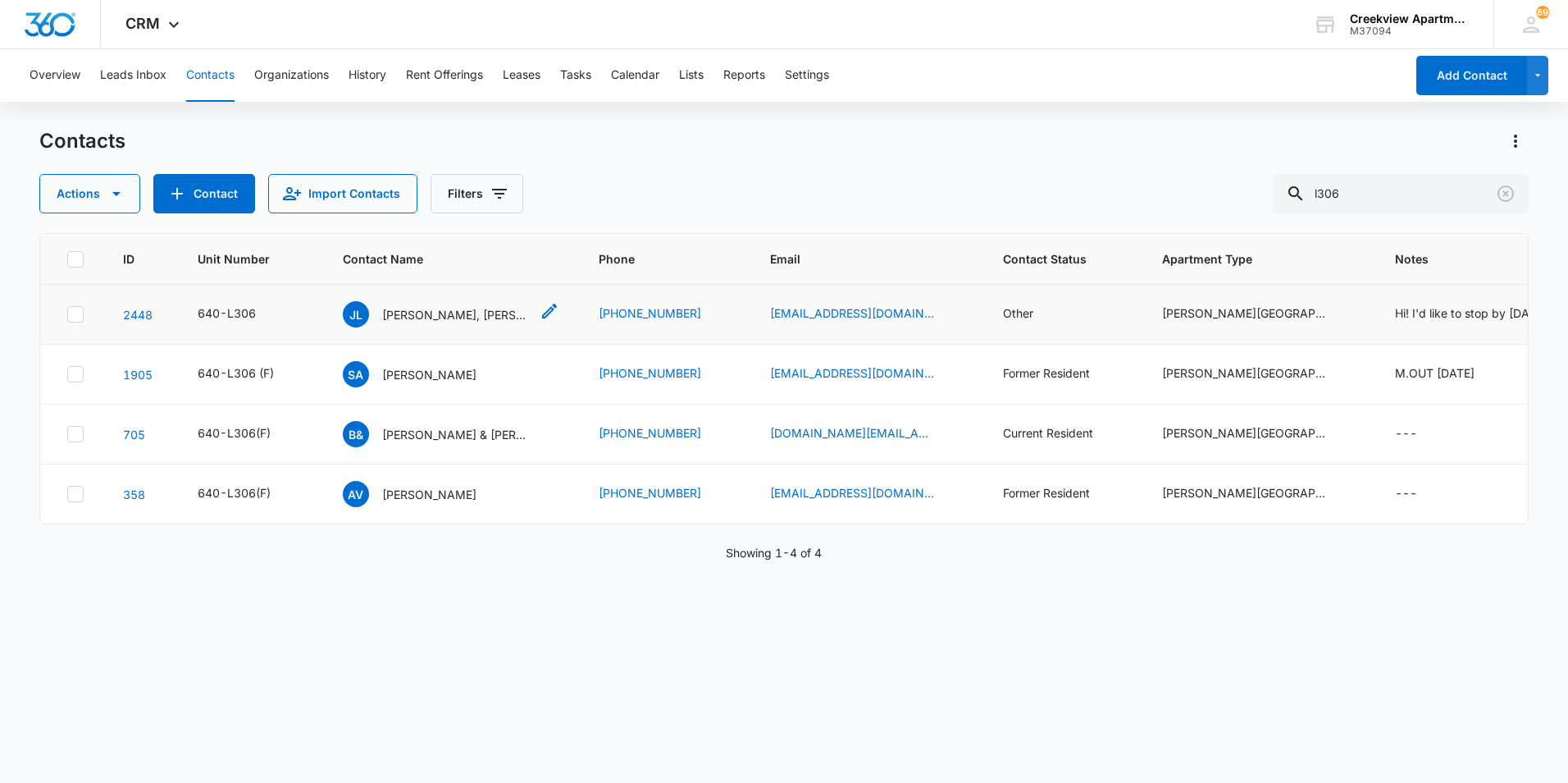
click at [410, 307] on p "[PERSON_NAME], [PERSON_NAME], [PERSON_NAME]" at bounding box center [456, 315] width 148 height 18
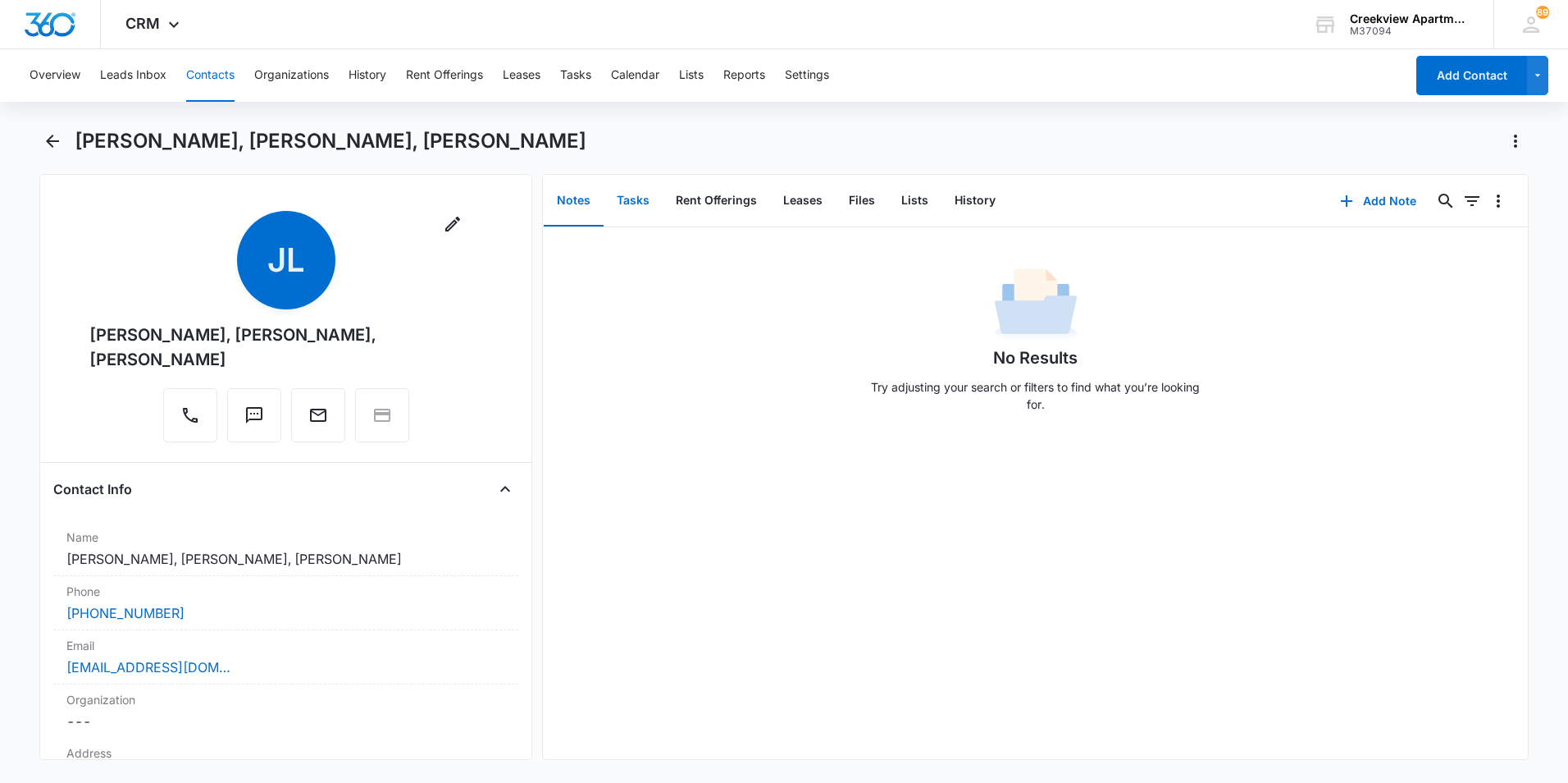
click at [657, 216] on button "Tasks" at bounding box center [633, 200] width 59 height 51
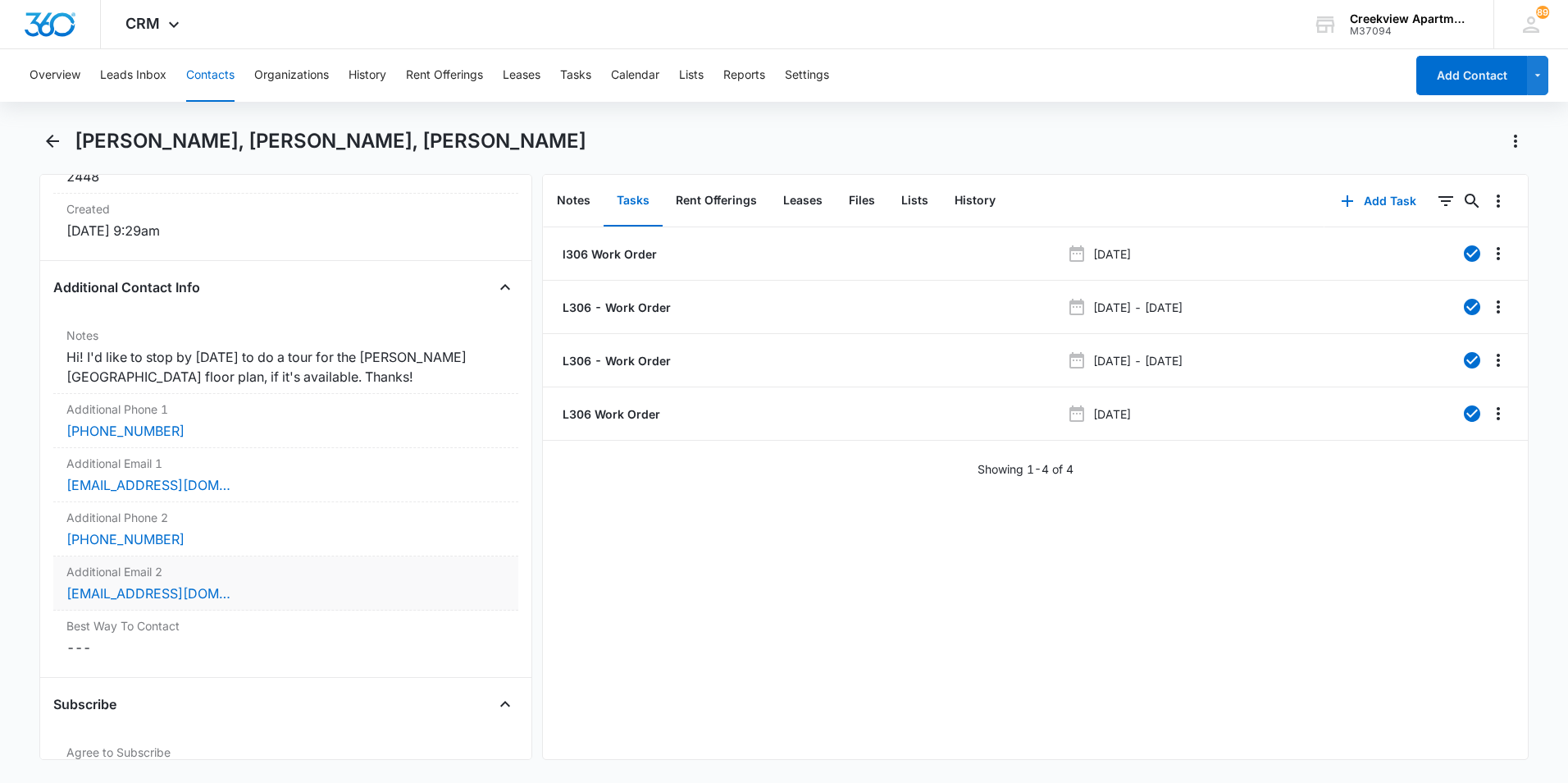
scroll to position [1560, 0]
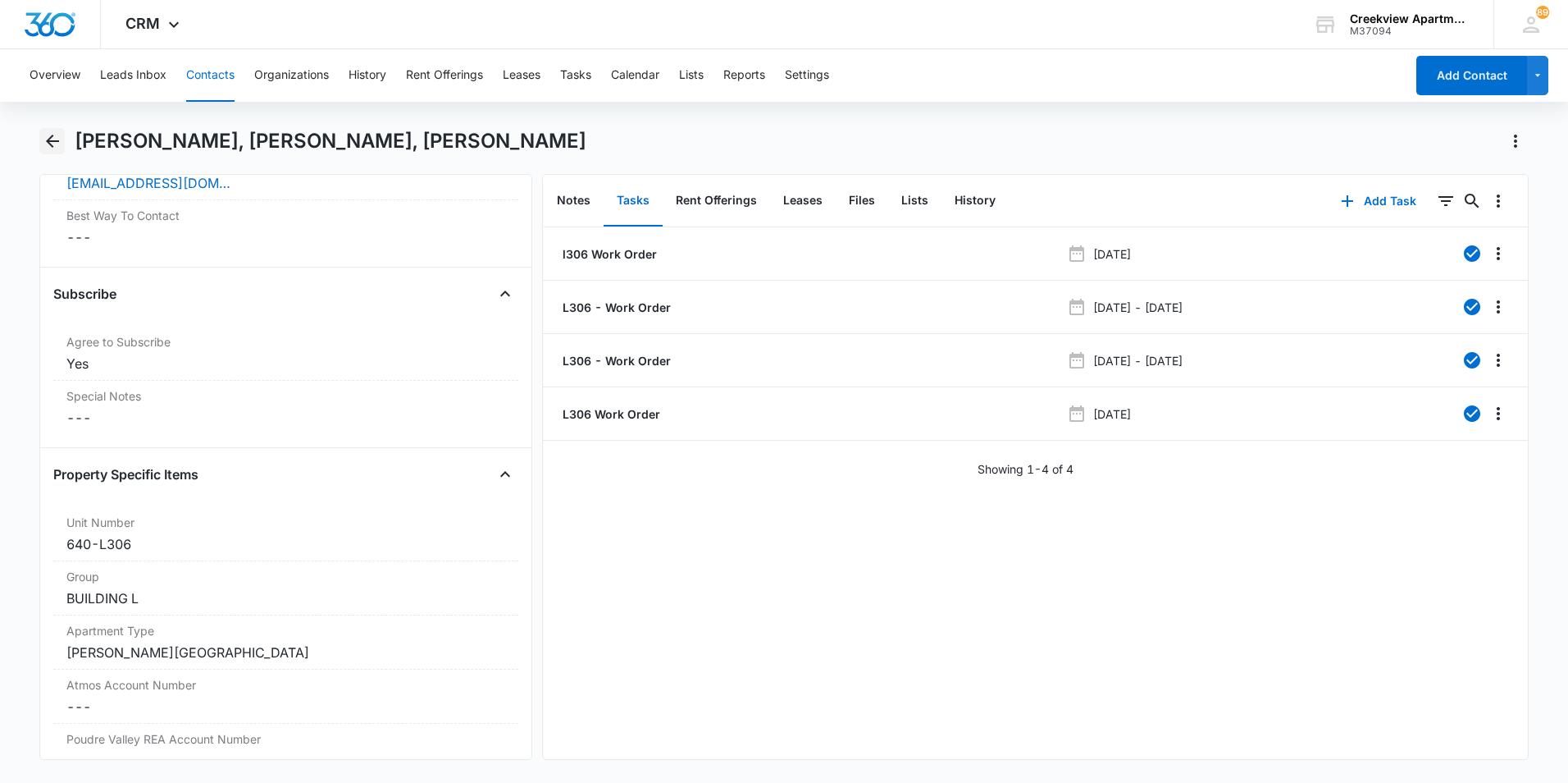
click at [61, 144] on icon "Back" at bounding box center [52, 140] width 19 height 19
